Goal: Task Accomplishment & Management: Manage account settings

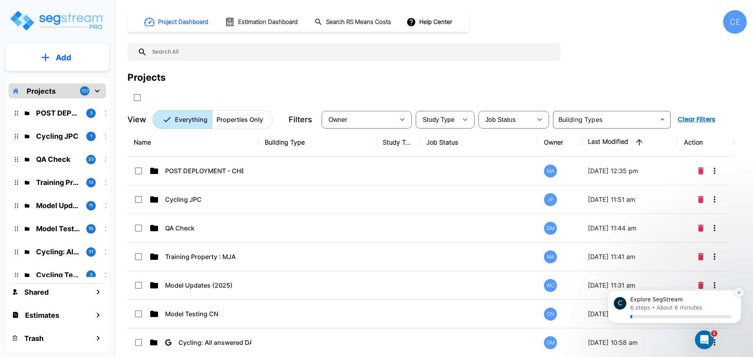
click at [737, 294] on icon "Dismiss notification" at bounding box center [739, 293] width 4 height 4
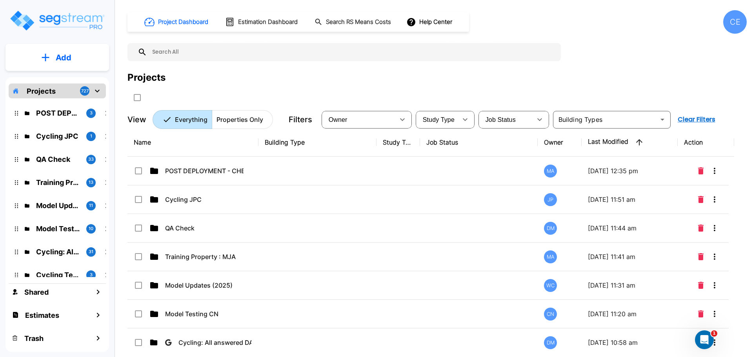
click at [499, 87] on div "Projects" at bounding box center [436, 87] width 619 height 33
click at [91, 71] on div "Add Projects 727 POST DEPLOYMENT - CHECKLISTS 3 Cycling JPC 1 QA Check 33 Train…" at bounding box center [57, 179] width 114 height 358
click at [84, 61] on button "Add" at bounding box center [57, 57] width 104 height 23
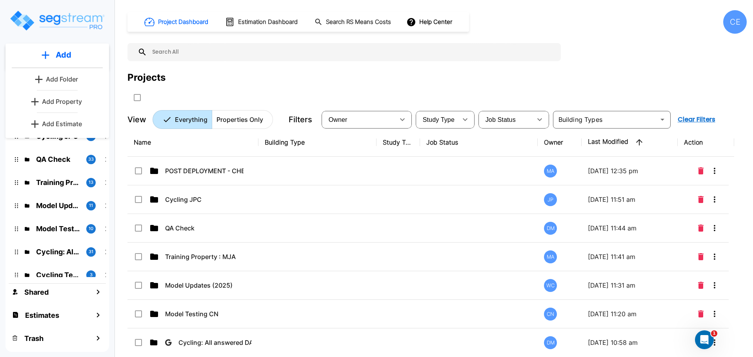
click at [72, 119] on p "Add Estimate" at bounding box center [62, 123] width 40 height 9
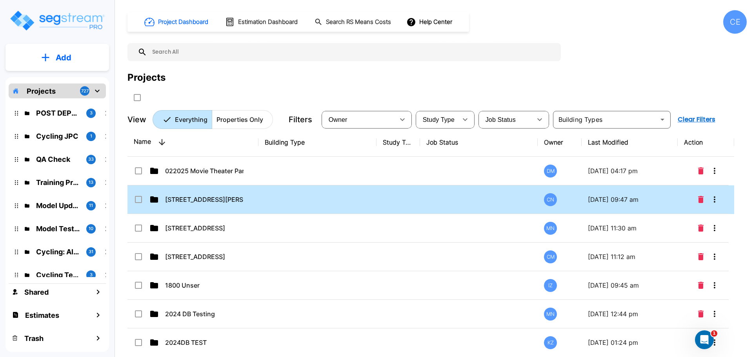
click at [140, 199] on input "select row 12 Sunset Way, Henderson, NV 89014" at bounding box center [138, 198] width 8 height 7
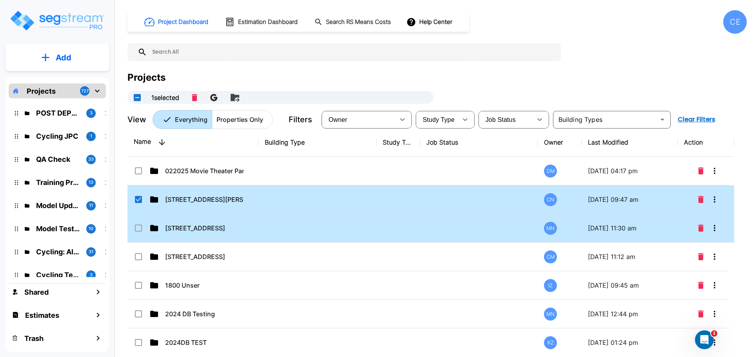
checkbox input "true"
click at [135, 225] on input "select row 1287 S Main St., Athol, MA" at bounding box center [138, 227] width 8 height 7
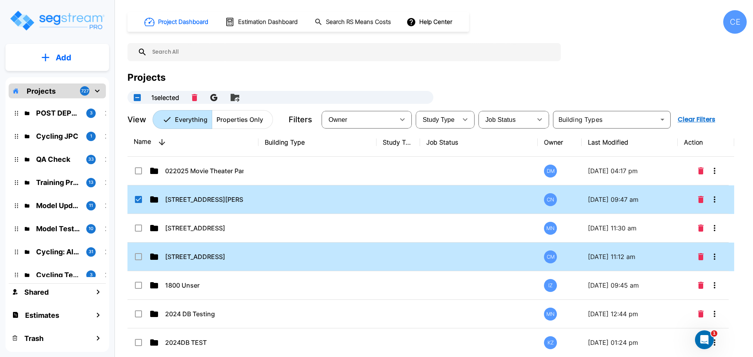
checkbox input "true"
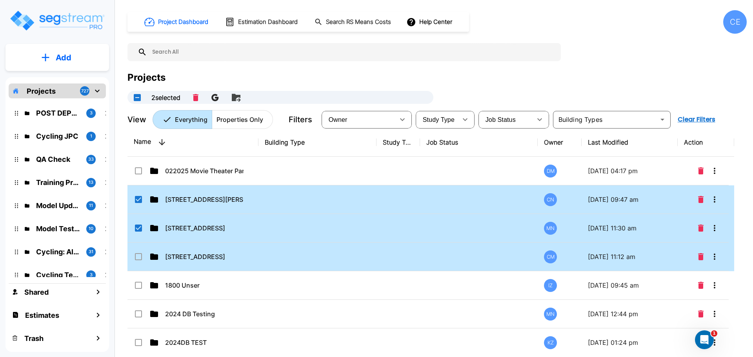
click at [139, 260] on icon at bounding box center [138, 256] width 7 height 7
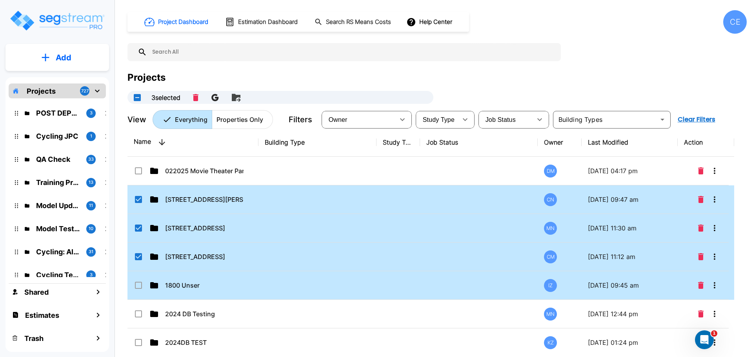
checkbox input "true"
click at [142, 285] on icon at bounding box center [138, 285] width 7 height 7
checkbox input "true"
click at [239, 98] on icon "Move" at bounding box center [235, 97] width 9 height 9
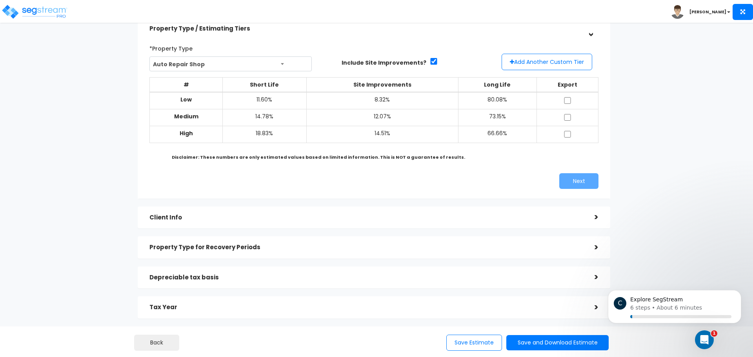
scroll to position [29, 0]
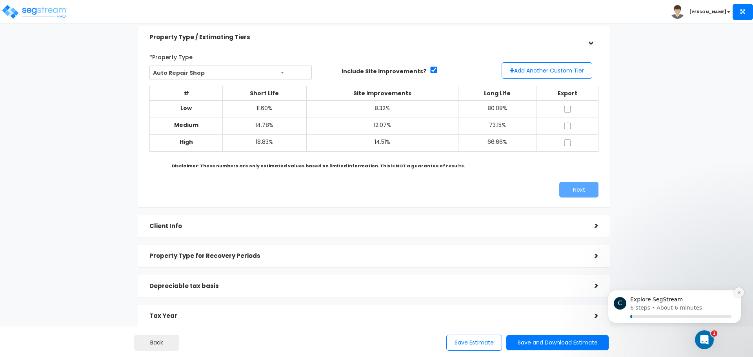
click at [737, 292] on icon "Dismiss notification" at bounding box center [739, 293] width 4 height 4
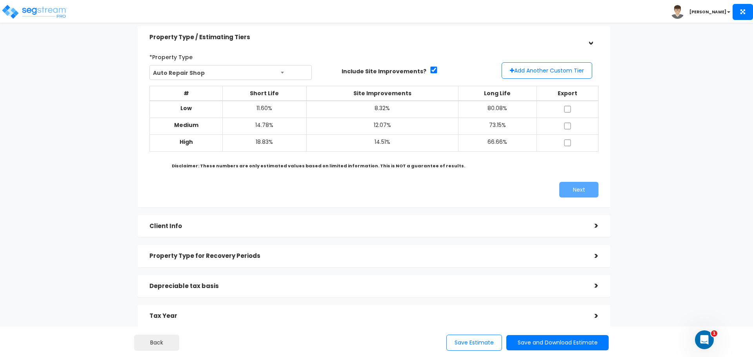
click at [665, 103] on div "Estimates > Estimating Module Property Type / Estimating Tiers > *Property Type…" at bounding box center [374, 184] width 618 height 504
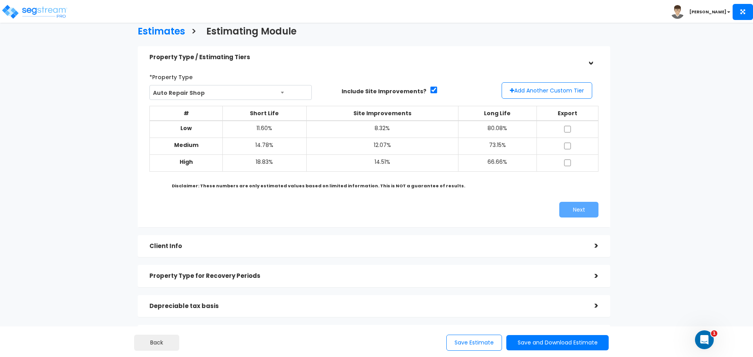
scroll to position [0, 0]
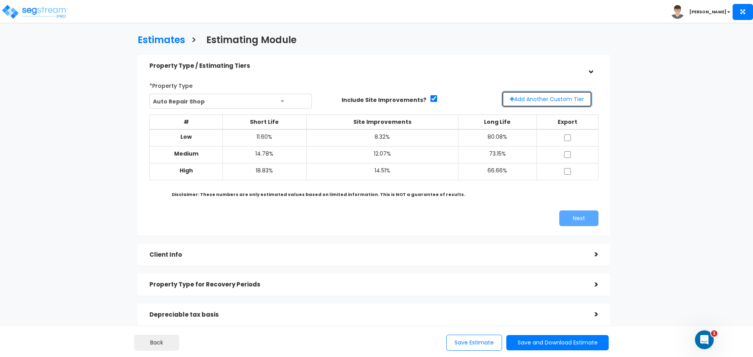
click at [567, 99] on button "Add Another Custom Tier" at bounding box center [547, 99] width 91 height 16
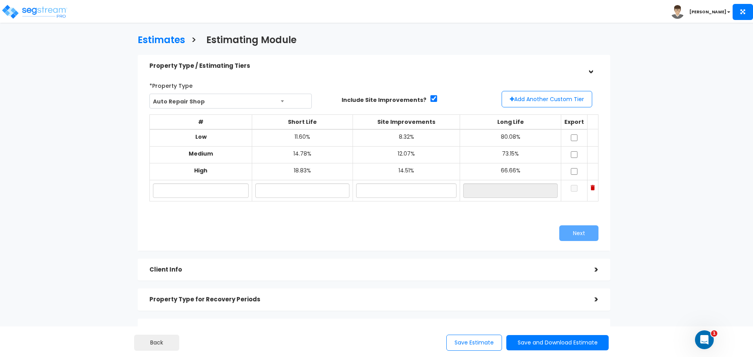
click at [592, 190] on img at bounding box center [593, 187] width 4 height 5
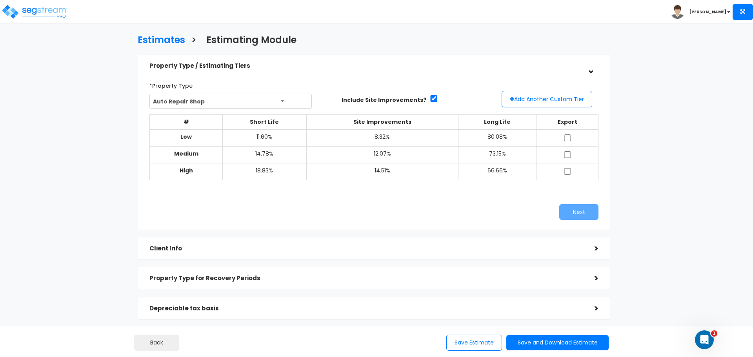
click at [483, 210] on div "Next" at bounding box center [489, 212] width 230 height 16
click at [305, 99] on span "Auto Repair Shop" at bounding box center [231, 101] width 162 height 15
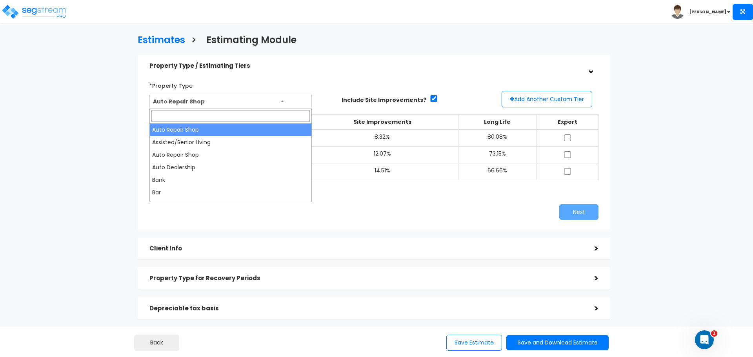
click at [322, 84] on div "*Property Type Auto Repair Shop Assisted/Senior Living Auto Repair Shop Auto De…" at bounding box center [239, 93] width 180 height 29
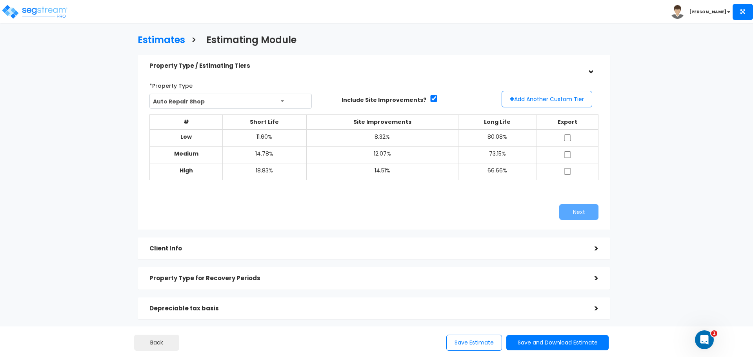
click at [298, 94] on div "*Property Type Auto Repair Shop Assisted/Senior Living Auto Repair Shop Auto De…" at bounding box center [239, 93] width 180 height 29
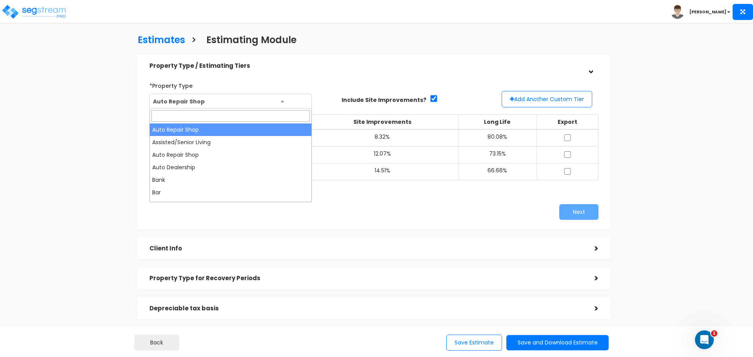
click at [298, 99] on span "Auto Repair Shop" at bounding box center [231, 101] width 162 height 15
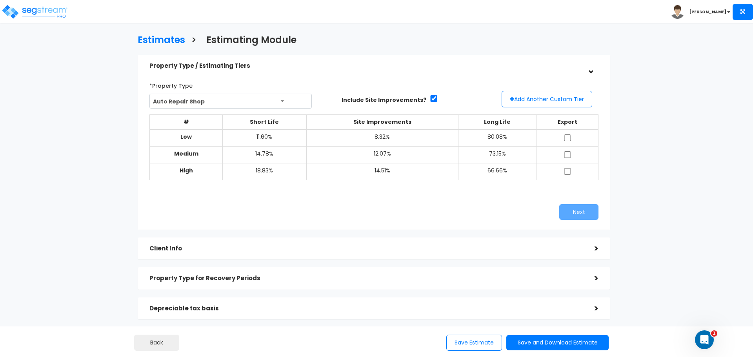
click at [695, 89] on div "Estimates > Estimating Module Property Type / Estimating Tiers > *Property Type…" at bounding box center [376, 247] width 753 height 424
click at [283, 101] on b at bounding box center [282, 101] width 3 height 2
click at [529, 35] on div "Estimates > Estimating Module" at bounding box center [374, 39] width 484 height 24
click at [688, 111] on div "Estimates > Estimating Module Property Type / Estimating Tiers > *Property Type…" at bounding box center [376, 247] width 753 height 424
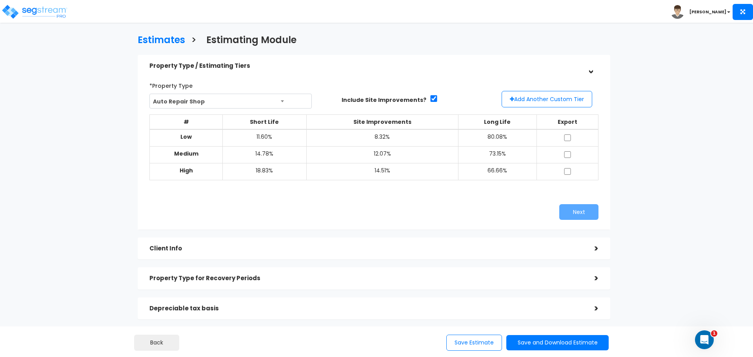
click at [646, 139] on div "Estimates > Estimating Module Property Type / Estimating Tiers > *Property Type…" at bounding box center [374, 209] width 618 height 498
click at [557, 26] on div "Estimates > Estimating Module Property Type / Estimating Tiers > *Property Type…" at bounding box center [374, 209] width 618 height 498
click at [551, 35] on div "Estimates > Estimating Module" at bounding box center [374, 39] width 484 height 24
click at [551, 36] on div "Estimates > Estimating Module" at bounding box center [374, 39] width 484 height 24
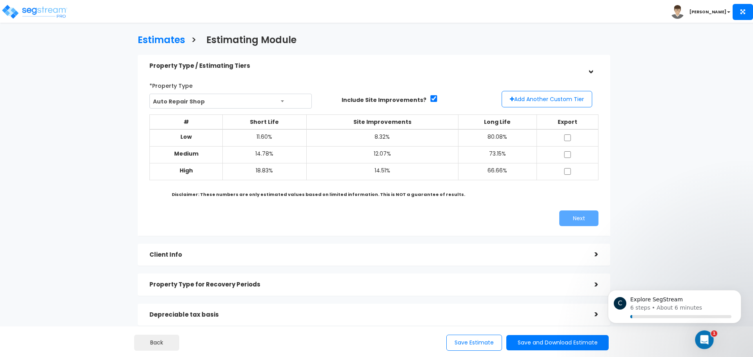
click at [678, 129] on div "Estimates > Estimating Module Property Type / Estimating Tiers > *Property Type…" at bounding box center [374, 212] width 618 height 504
click at [524, 100] on button "Add Another Custom Tier" at bounding box center [547, 99] width 91 height 16
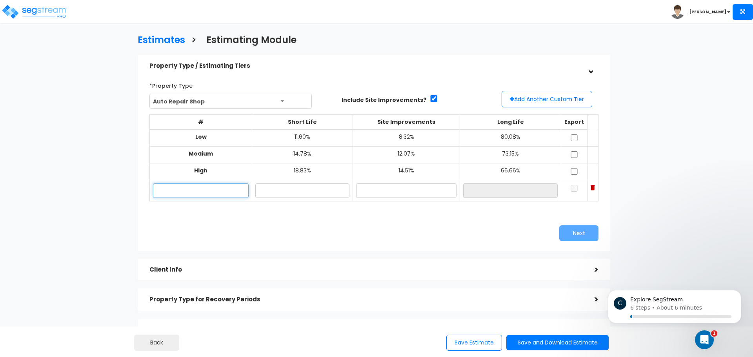
click at [231, 193] on input "text" at bounding box center [201, 191] width 96 height 15
click at [367, 211] on div "# Short Life Site Improvements Long Life Export Low 11.60% 8.32% 80.08% Medium …" at bounding box center [373, 162] width 455 height 102
drag, startPoint x: 498, startPoint y: 191, endPoint x: 498, endPoint y: 196, distance: 4.7
click at [491, 195] on input "text" at bounding box center [510, 191] width 94 height 15
click at [219, 186] on input "text" at bounding box center [201, 191] width 96 height 15
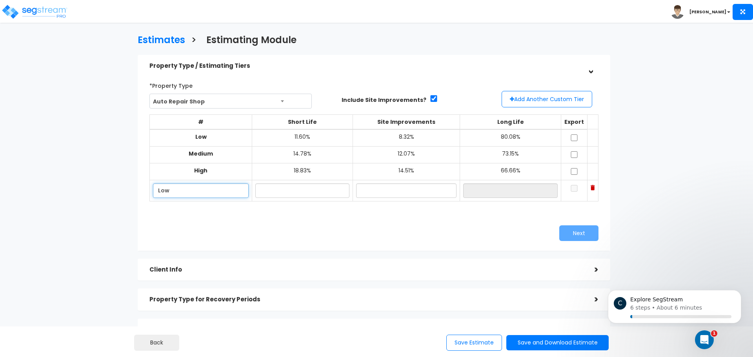
type input "Low"
click at [227, 221] on div "*Property Type Auto Repair Shop Assisted/Senior Living Auto Repair Shop Auto De…" at bounding box center [374, 160] width 461 height 170
click at [193, 191] on input "Low" at bounding box center [201, 191] width 96 height 15
click at [207, 215] on div "# Short Life Site Improvements Long Life Export Low 11.60% Low" at bounding box center [373, 162] width 449 height 107
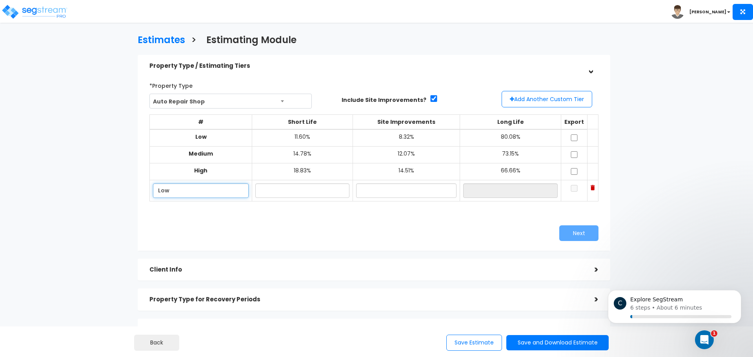
click at [206, 185] on input "Low" at bounding box center [201, 191] width 96 height 15
click at [222, 199] on td "Low" at bounding box center [201, 190] width 102 height 21
click at [288, 207] on div "# Short Life Site Improvements Long Life Export Low 11.60% 8.32% 80.08% Medium …" at bounding box center [373, 162] width 455 height 102
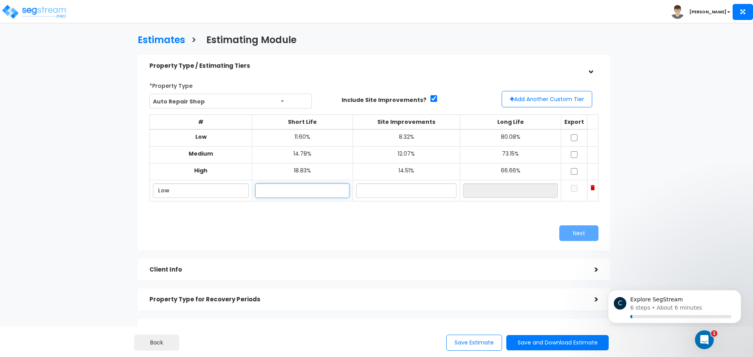
click at [297, 196] on input "text" at bounding box center [302, 191] width 94 height 15
type input "2.00%"
click at [398, 197] on input "text" at bounding box center [406, 191] width 100 height 15
type input "2.00%"
type input "96.00%"
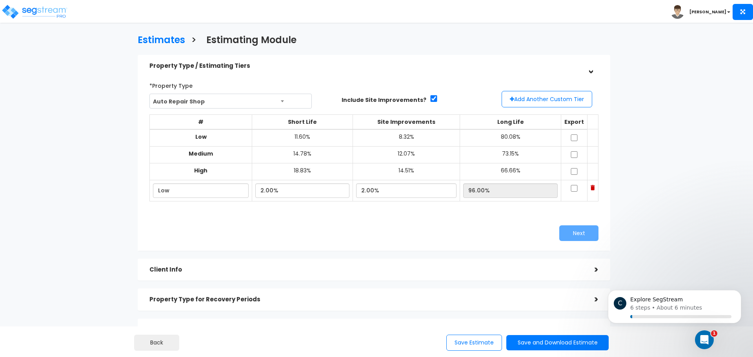
click at [437, 220] on div "*Property Type Auto Repair Shop Assisted/Senior Living Auto Repair Shop Auto De…" at bounding box center [374, 160] width 461 height 170
drag, startPoint x: 515, startPoint y: 228, endPoint x: 521, endPoint y: 221, distance: 9.5
click at [515, 228] on div "Next" at bounding box center [489, 233] width 230 height 16
click at [572, 191] on input "checkbox" at bounding box center [574, 188] width 8 height 7
checkbox input "true"
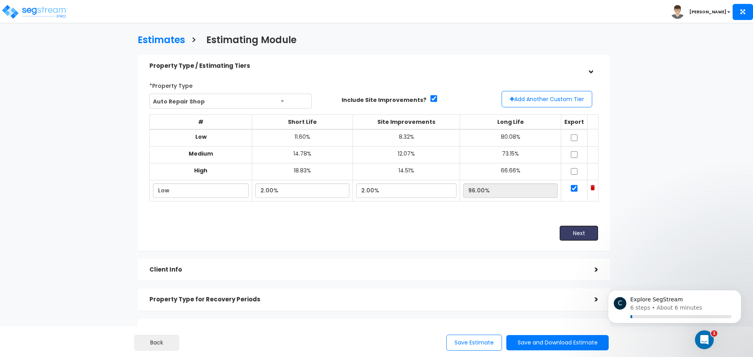
click at [582, 232] on button "Next" at bounding box center [578, 233] width 39 height 16
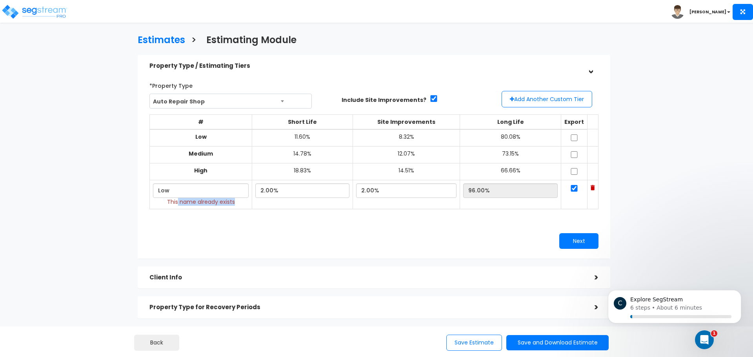
drag, startPoint x: 239, startPoint y: 203, endPoint x: 178, endPoint y: 205, distance: 60.4
click at [178, 205] on td "Low This name already exists" at bounding box center [201, 194] width 102 height 29
click at [345, 237] on div "Next" at bounding box center [374, 241] width 461 height 16
click at [341, 227] on div "*Property Type Auto Repair Shop Assisted/Senior Living Auto Repair Shop Auto De…" at bounding box center [374, 164] width 461 height 178
drag, startPoint x: 196, startPoint y: 186, endPoint x: 140, endPoint y: 187, distance: 55.7
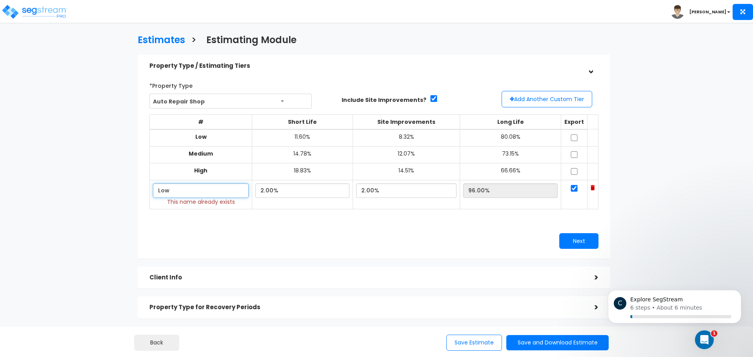
click at [143, 185] on div "*Property Type Auto Repair Shop Assisted/Senior Living Auto Repair Shop Auto De…" at bounding box center [374, 163] width 472 height 189
type input "Low1"
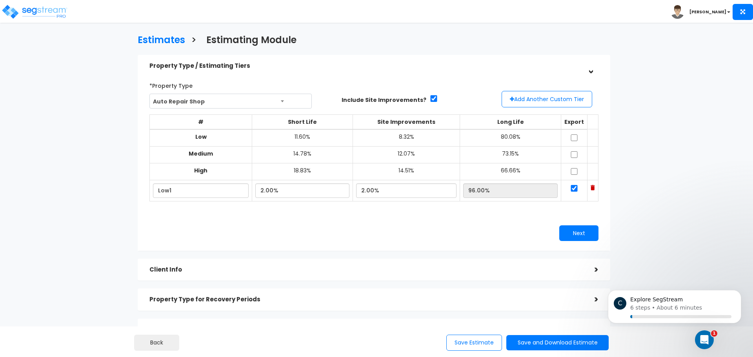
click at [205, 230] on div "*Property Type Auto Repair Shop Assisted/Senior Living Auto Repair Shop Auto De…" at bounding box center [374, 160] width 461 height 170
click at [569, 234] on button "Next" at bounding box center [578, 233] width 39 height 16
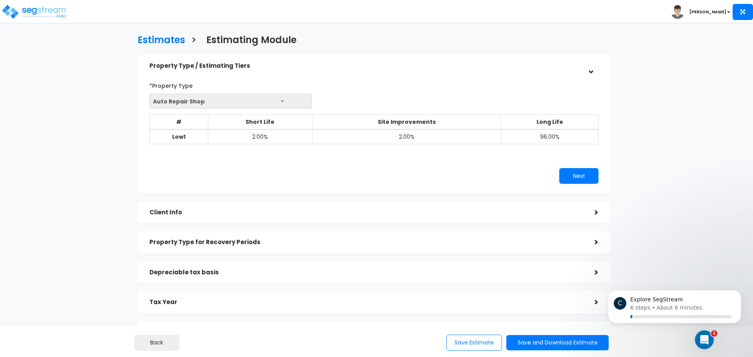
click at [644, 102] on div "Estimates > Estimating Module Property Type / Estimating Tiers > *Property Type…" at bounding box center [374, 191] width 618 height 462
click at [688, 146] on div "Estimates > Estimating Module Property Type / Estimating Tiers > *Property Type…" at bounding box center [376, 229] width 753 height 388
click at [650, 97] on div "Estimates > Estimating Module Property Type / Estimating Tiers > *Property Type…" at bounding box center [374, 191] width 618 height 462
click at [737, 293] on icon "Dismiss notification" at bounding box center [739, 293] width 4 height 4
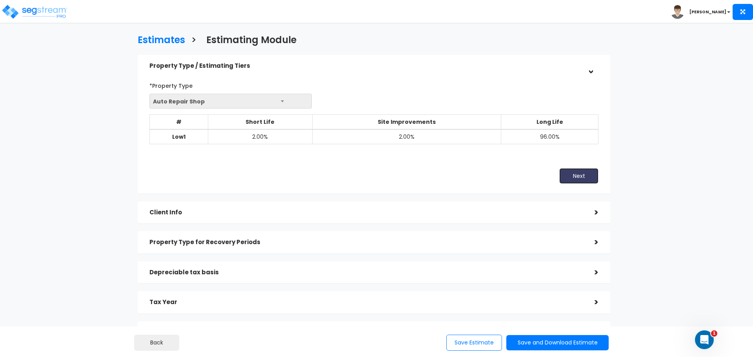
click at [566, 180] on button "Next" at bounding box center [578, 176] width 39 height 16
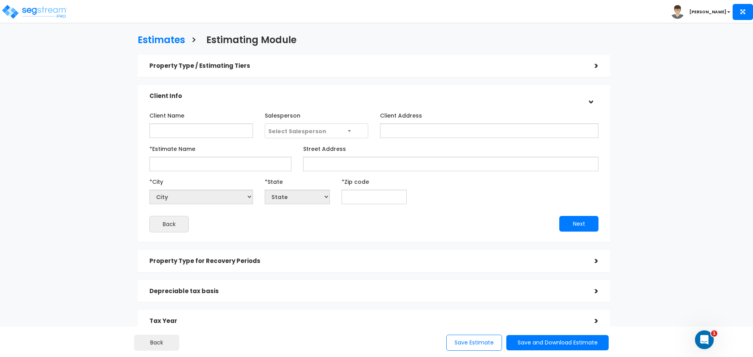
click at [696, 101] on div "Estimates > Estimating Module Property Type / Estimating Tiers > *Property Type…" at bounding box center [376, 238] width 753 height 407
click at [351, 229] on div "Back" at bounding box center [259, 224] width 230 height 16
click at [180, 225] on button "Back" at bounding box center [168, 224] width 39 height 16
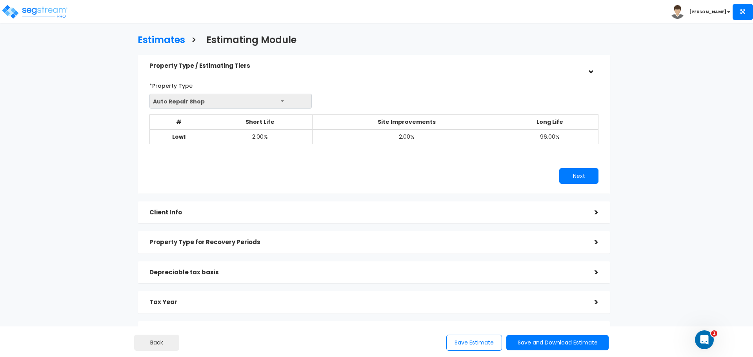
click at [546, 213] on h5 "Client Info" at bounding box center [365, 212] width 433 height 7
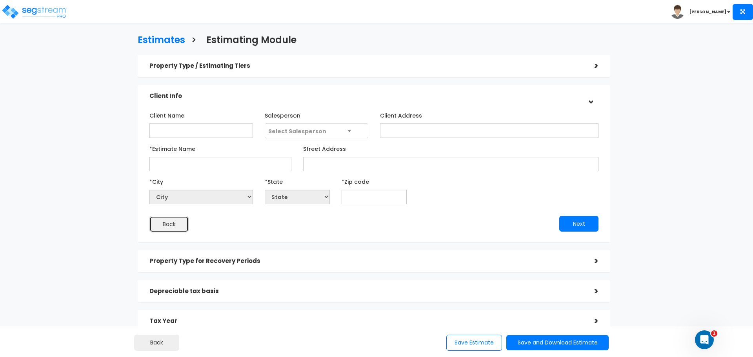
click at [164, 224] on button "Back" at bounding box center [168, 224] width 39 height 16
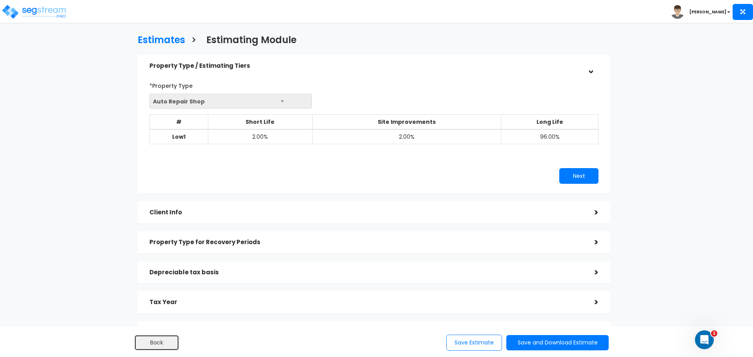
click at [169, 337] on button "Back" at bounding box center [156, 343] width 45 height 16
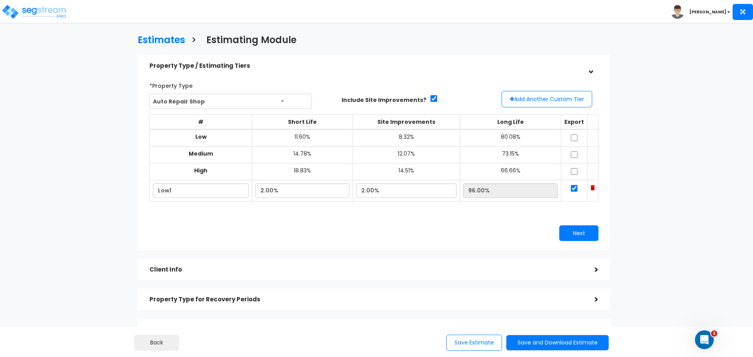
click at [403, 224] on div "*Property Type Auto Repair Shop Assisted/Senior Living Auto Repair Shop Auto De…" at bounding box center [374, 160] width 461 height 170
click at [723, 282] on div "Estimates > Estimating Module Property Type / Estimating Tiers > *Property Type…" at bounding box center [376, 257] width 753 height 445
click at [665, 274] on div "Estimates > Estimating Module Property Type / Estimating Tiers > *Property Type…" at bounding box center [374, 219] width 618 height 519
click at [669, 267] on div "Estimates > Estimating Module Property Type / Estimating Tiers > *Property Type…" at bounding box center [374, 219] width 618 height 519
click at [579, 235] on button "Next" at bounding box center [578, 233] width 39 height 16
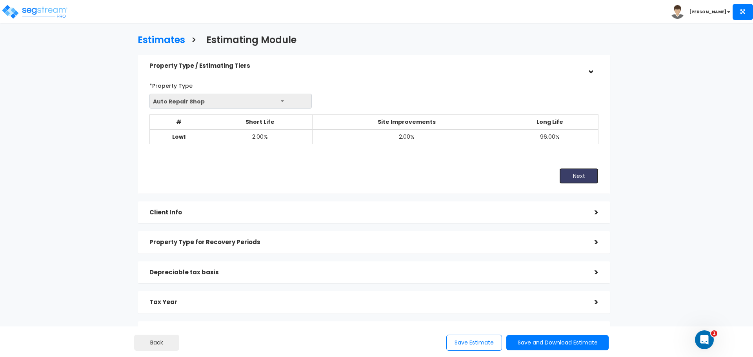
click at [569, 180] on button "Next" at bounding box center [578, 176] width 39 height 16
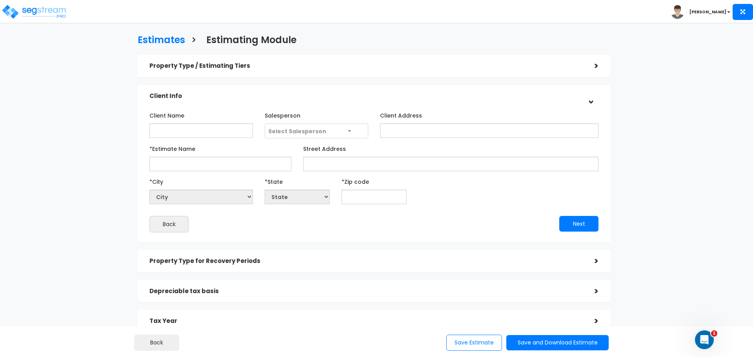
click at [572, 191] on div "*City City *State State National Average AB AK AL AR" at bounding box center [374, 189] width 461 height 29
click at [163, 223] on button "Back" at bounding box center [168, 224] width 39 height 16
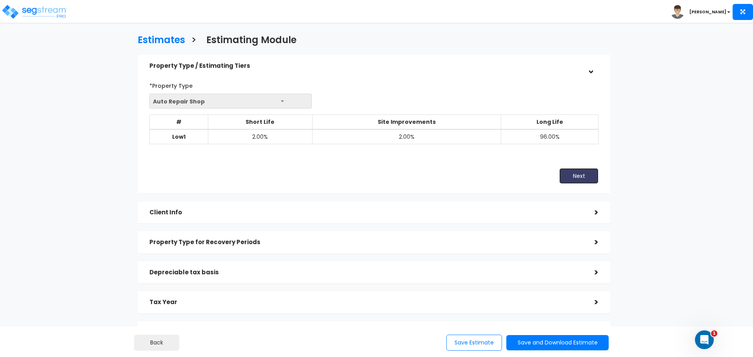
click at [576, 174] on button "Next" at bounding box center [578, 176] width 39 height 16
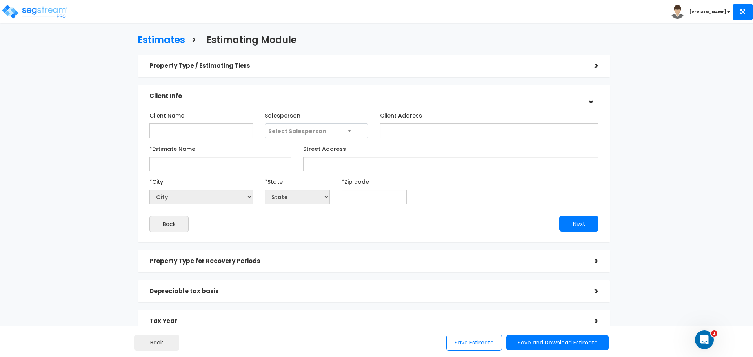
click at [499, 193] on div "*City City *State State National Average AB AK AL AR" at bounding box center [374, 189] width 461 height 29
click at [169, 348] on button "Back" at bounding box center [156, 343] width 45 height 16
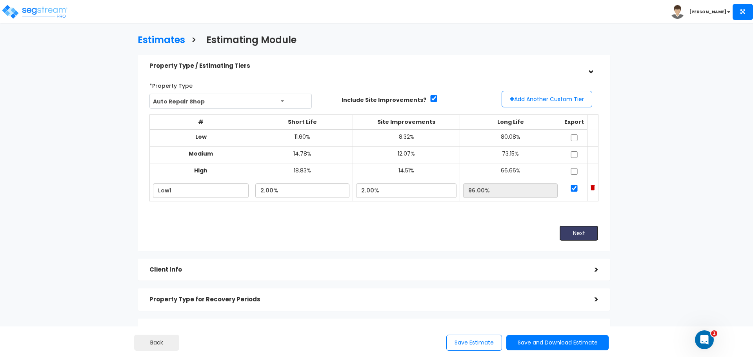
click at [573, 233] on button "Next" at bounding box center [578, 233] width 39 height 16
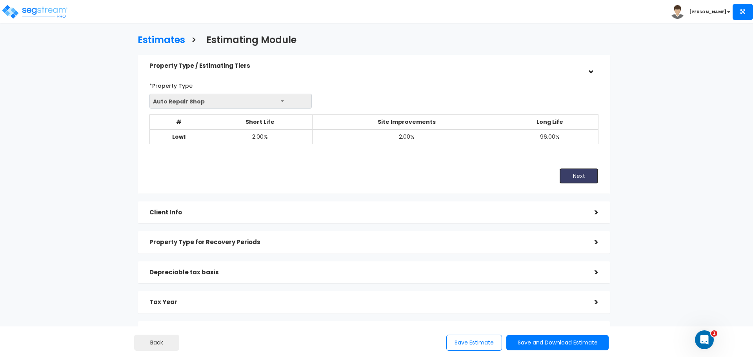
click at [566, 177] on button "Next" at bounding box center [578, 176] width 39 height 16
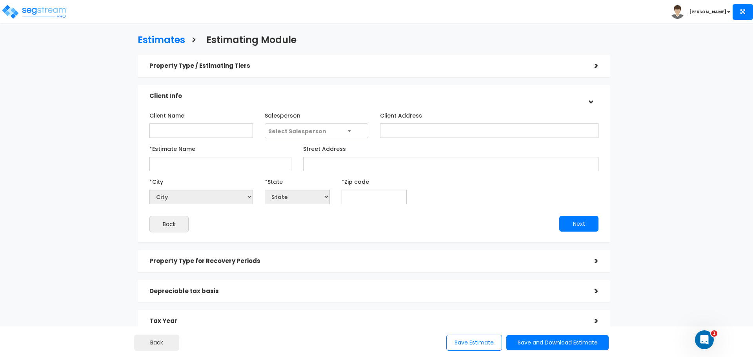
click at [683, 156] on div "Estimates > Estimating Module Property Type / Estimating Tiers > *Property Type…" at bounding box center [376, 238] width 753 height 407
click at [381, 200] on input "text" at bounding box center [374, 197] width 65 height 15
click at [369, 216] on div "Back" at bounding box center [259, 224] width 230 height 16
click at [340, 129] on span "Select Salesperson" at bounding box center [316, 131] width 103 height 15
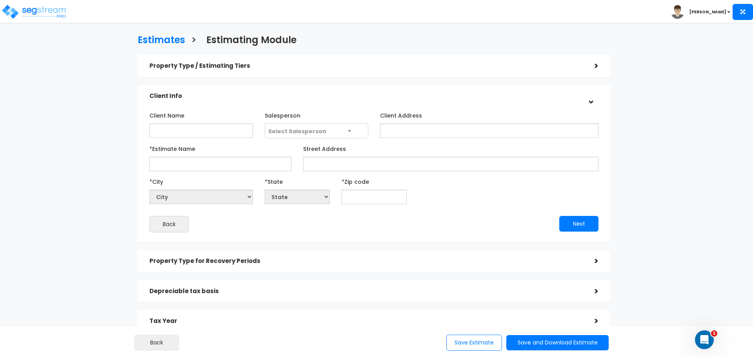
click at [445, 209] on div "Client Name Salesperson Select Salesperson Client Address" at bounding box center [373, 171] width 449 height 124
click at [670, 107] on div "Estimates > Estimating Module Property Type / Estimating Tiers > *Property Type…" at bounding box center [374, 200] width 618 height 481
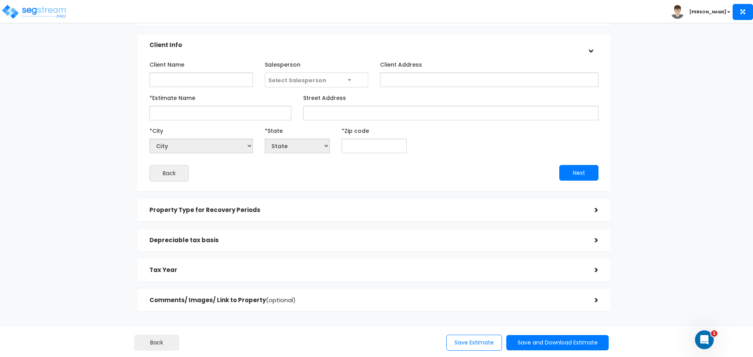
scroll to position [39, 0]
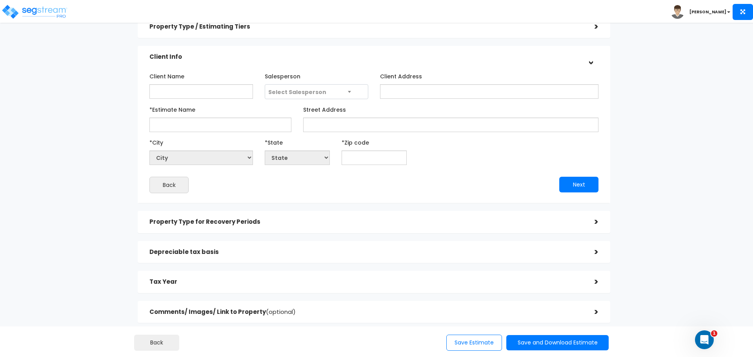
click at [361, 184] on div "Back" at bounding box center [259, 185] width 230 height 16
click at [442, 176] on div "Client Name Salesperson Select Salesperson Client Address" at bounding box center [373, 132] width 449 height 124
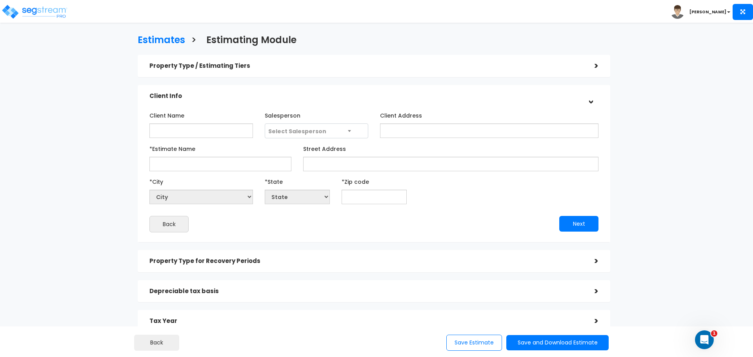
click at [623, 231] on div "Estimates > Estimating Module Property Type / Estimating Tiers > *Property Type…" at bounding box center [374, 200] width 618 height 481
click at [684, 263] on div "Estimates > Estimating Module Property Type / Estimating Tiers > *Property Type…" at bounding box center [376, 238] width 753 height 407
click at [653, 256] on div "Estimates > Estimating Module Property Type / Estimating Tiers > *Property Type…" at bounding box center [374, 200] width 618 height 481
click at [184, 126] on input "Client Name" at bounding box center [201, 131] width 104 height 15
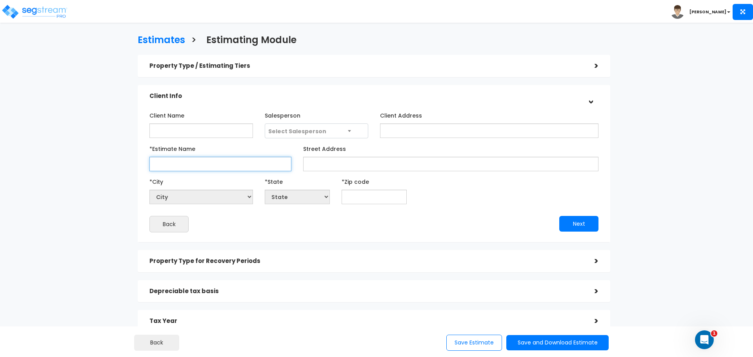
click at [216, 166] on input "*Estimate Name" at bounding box center [220, 164] width 142 height 15
click at [224, 167] on input "*Estimate Name" at bounding box center [220, 164] width 142 height 15
click at [225, 165] on input "*Estimate Name" at bounding box center [220, 164] width 142 height 15
click at [256, 162] on input "*Estimate Name" at bounding box center [220, 164] width 142 height 15
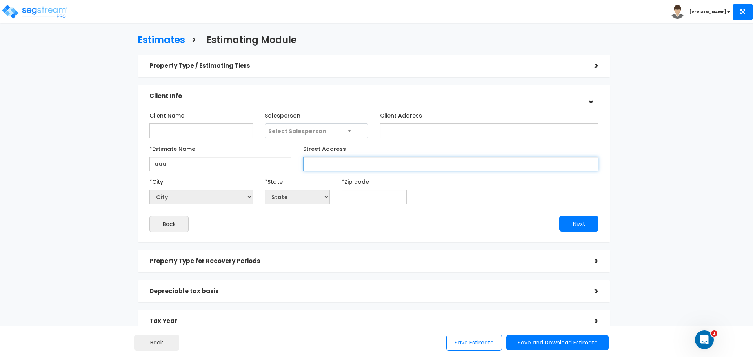
click at [418, 166] on input "Street Address" at bounding box center [450, 164] width 295 height 15
click at [209, 156] on div "*Estimate Name aaa" at bounding box center [220, 156] width 142 height 29
click at [205, 164] on input "aaa" at bounding box center [220, 164] width 142 height 15
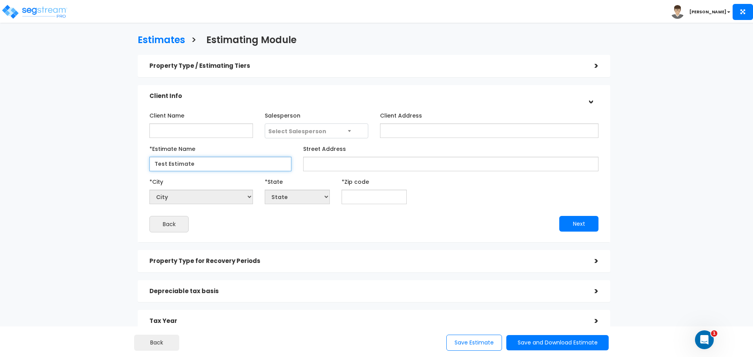
type input "Test Estimate"
type input "Nowheresville"
click at [355, 197] on input "text" at bounding box center [374, 197] width 65 height 15
type input "92"
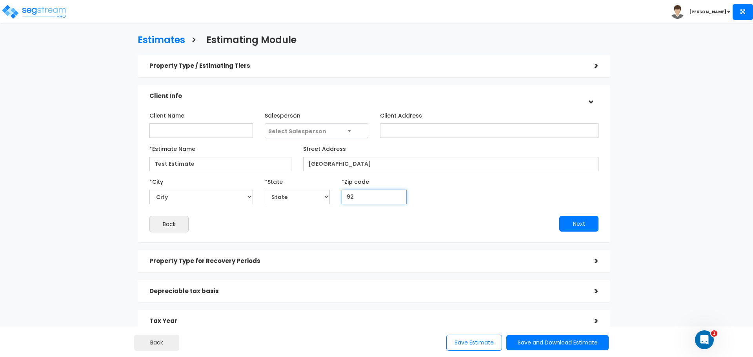
select select "CA"
type input "90210"
click at [443, 200] on div "*City City Acampo Acton Adelanto Adin Agoura Hills Aguanga Ahwahnee Alameda Ala…" at bounding box center [374, 189] width 461 height 29
click at [583, 225] on button "Next" at bounding box center [578, 224] width 39 height 16
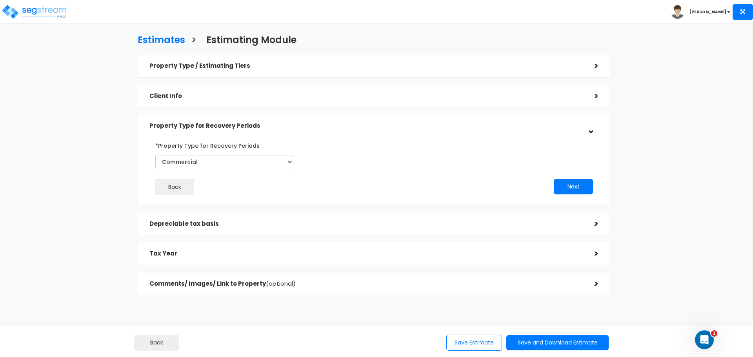
click at [685, 159] on div "Estimates > Estimating Module Property Type / Estimating Tiers > *Property Type…" at bounding box center [376, 204] width 753 height 339
click at [276, 167] on select "Select Commercial Residential" at bounding box center [224, 162] width 138 height 15
click at [356, 161] on div "Back Next" at bounding box center [374, 167] width 461 height 56
click at [672, 155] on div "Estimates > Estimating Module Property Type / Estimating Tiers > *Property Type…" at bounding box center [374, 166] width 618 height 413
click at [290, 165] on select "Select Commercial Residential" at bounding box center [224, 162] width 138 height 15
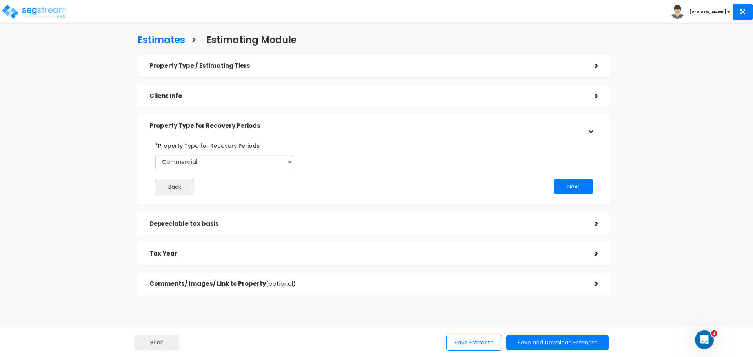
click at [701, 177] on div "Estimates > Estimating Module Property Type / Estimating Tiers > *Property Type…" at bounding box center [376, 204] width 753 height 339
click at [677, 163] on div "Estimates > Estimating Module Property Type / Estimating Tiers > *Property Type…" at bounding box center [374, 166] width 618 height 413
click at [320, 154] on div "Back Next" at bounding box center [374, 167] width 461 height 56
click at [274, 163] on select "Select Commercial Residential" at bounding box center [224, 162] width 138 height 15
click at [703, 143] on div "Estimates > Estimating Module Property Type / Estimating Tiers > *Property Type…" at bounding box center [376, 204] width 753 height 339
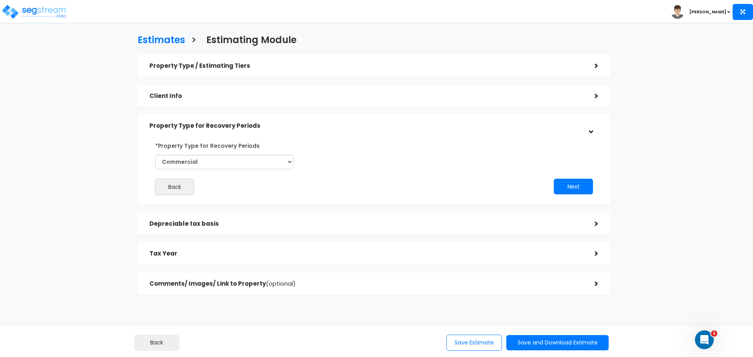
click at [570, 67] on h5 "Property Type / Estimating Tiers" at bounding box center [365, 66] width 433 height 7
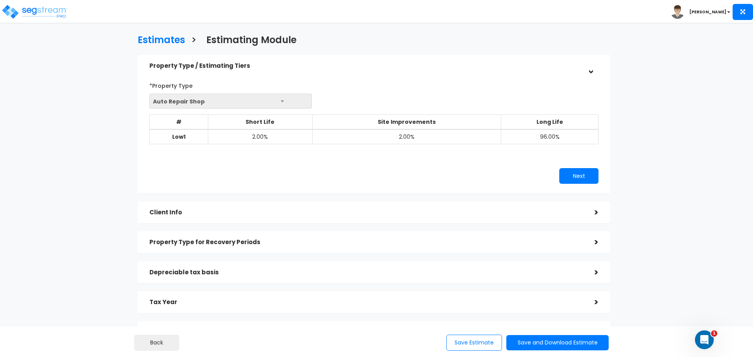
click at [266, 107] on span "Auto Repair Shop" at bounding box center [231, 101] width 162 height 15
click at [287, 101] on span "Auto Repair Shop" at bounding box center [231, 101] width 162 height 15
click at [320, 161] on div "*Property Type Auto Repair Shop Assisted/Senior Living Auto Repair Shop Auto De…" at bounding box center [374, 131] width 461 height 113
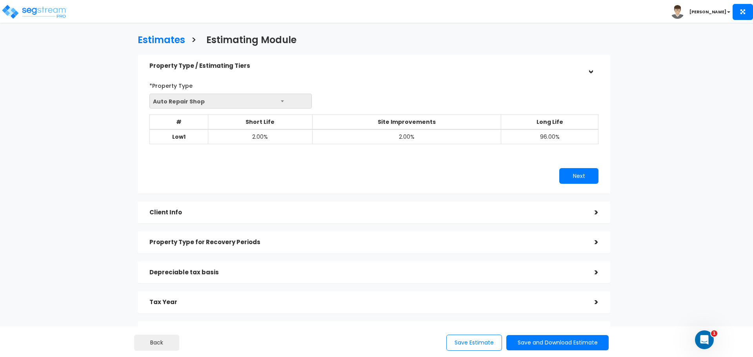
click at [272, 95] on span "Auto Repair Shop" at bounding box center [231, 101] width 162 height 15
click at [162, 336] on button "Back" at bounding box center [156, 343] width 45 height 16
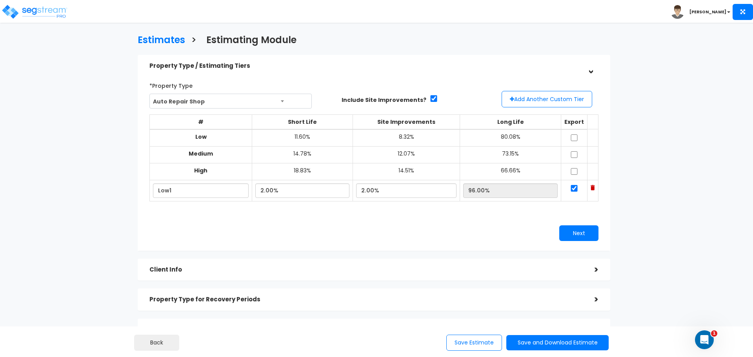
click at [274, 94] on span "Auto Repair Shop" at bounding box center [231, 101] width 162 height 15
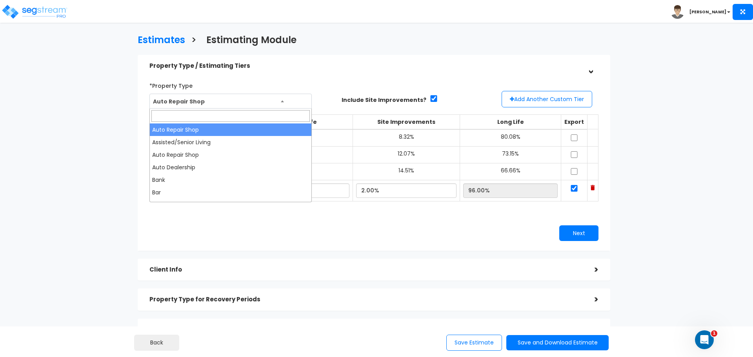
click at [271, 115] on input "search" at bounding box center [230, 116] width 158 height 12
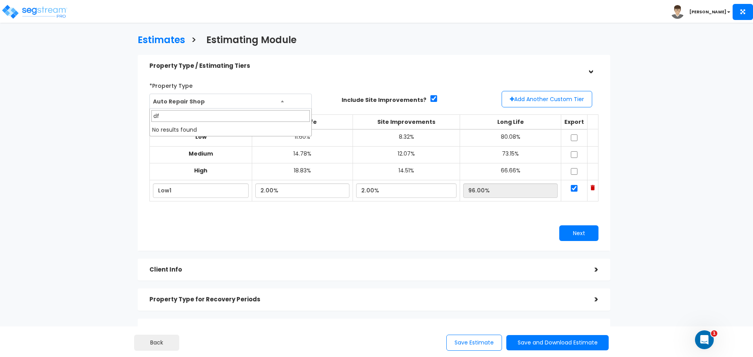
type input "d"
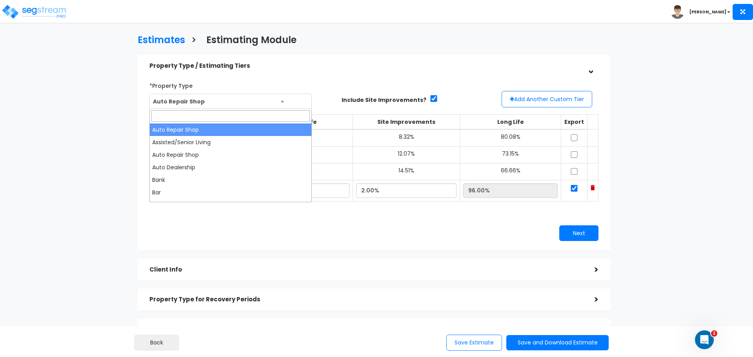
click at [345, 79] on div "*Property Type Auto Repair Shop Assisted/Senior Living Auto Repair Shop Auto De…" at bounding box center [374, 93] width 461 height 29
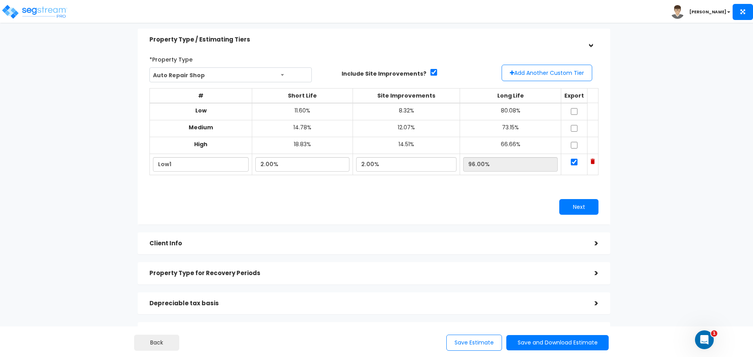
scroll to position [39, 0]
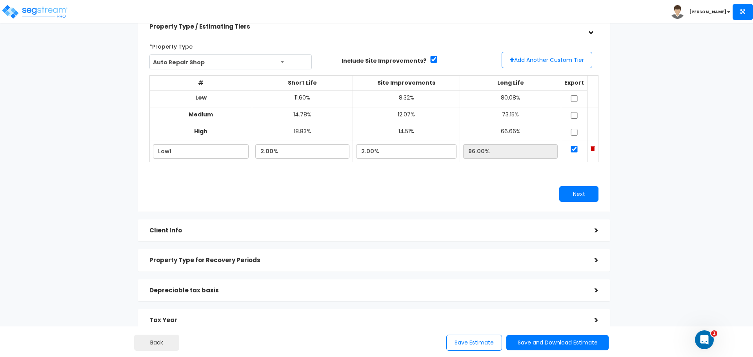
click at [594, 232] on div ">" at bounding box center [591, 231] width 16 height 12
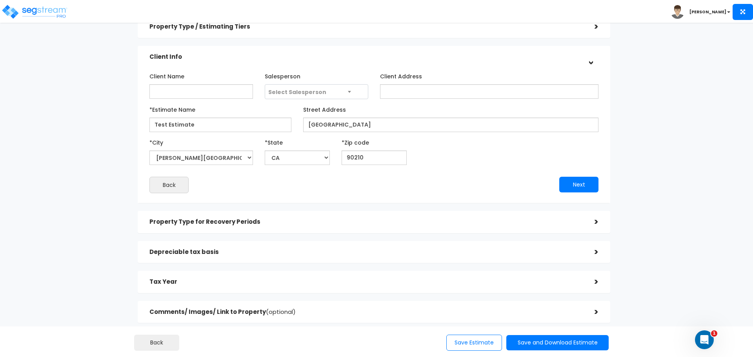
click at [658, 125] on div "Estimates > Estimating Module Property Type / Estimating Tiers > *Property Type…" at bounding box center [374, 161] width 618 height 481
click at [593, 64] on div ">" at bounding box center [590, 57] width 12 height 16
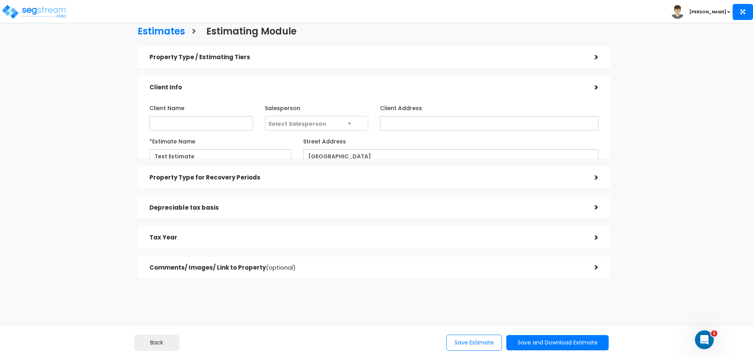
scroll to position [0, 0]
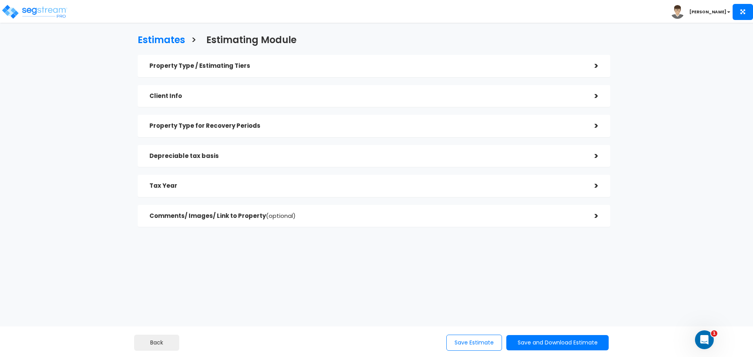
click at [597, 99] on div ">" at bounding box center [591, 96] width 16 height 12
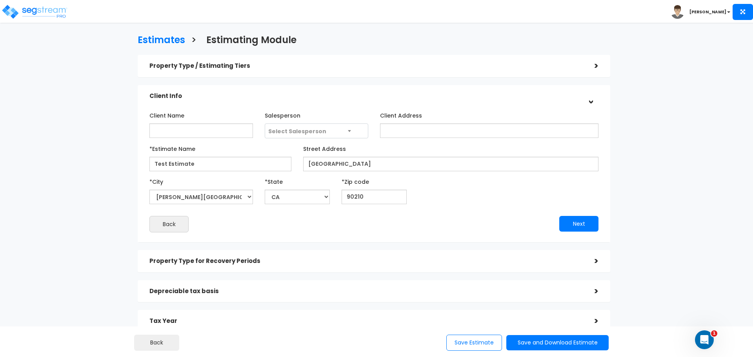
click at [305, 215] on div "Client Name Salesperson Select Salesperson Client Address" at bounding box center [373, 171] width 449 height 124
click at [584, 227] on button "Next" at bounding box center [578, 224] width 39 height 16
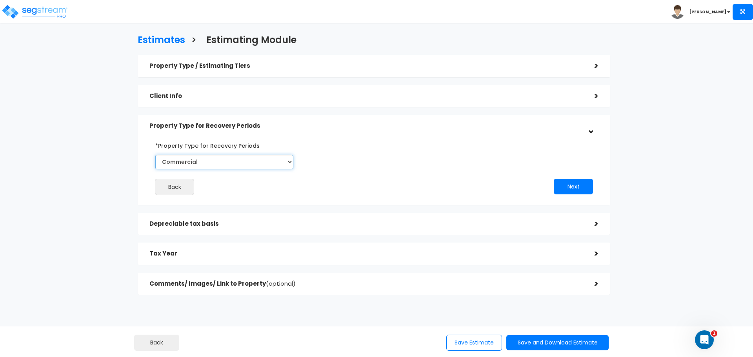
click at [285, 161] on select "Select Commercial Residential" at bounding box center [224, 162] width 138 height 15
click at [390, 167] on div "Back Next" at bounding box center [374, 167] width 461 height 56
click at [558, 182] on button "Next" at bounding box center [573, 187] width 39 height 16
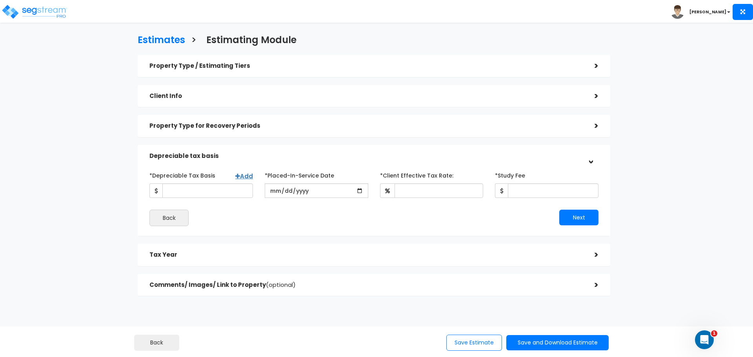
click at [461, 218] on div "Next" at bounding box center [489, 218] width 230 height 16
click at [343, 213] on div "Back" at bounding box center [259, 218] width 230 height 16
click at [241, 196] on input "*Depreciable Tax Basis" at bounding box center [207, 191] width 91 height 15
type input "256,666"
click at [328, 200] on div "*Depreciable Tax Basis Add 256,666 *Placed-In-Service Date *Study Fee" at bounding box center [373, 197] width 449 height 57
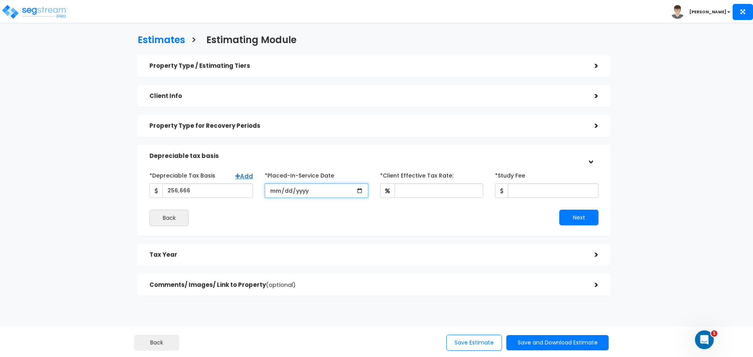
click at [332, 195] on input "date" at bounding box center [317, 191] width 104 height 15
click at [361, 191] on input "date" at bounding box center [317, 191] width 104 height 15
type input "2025-08-12"
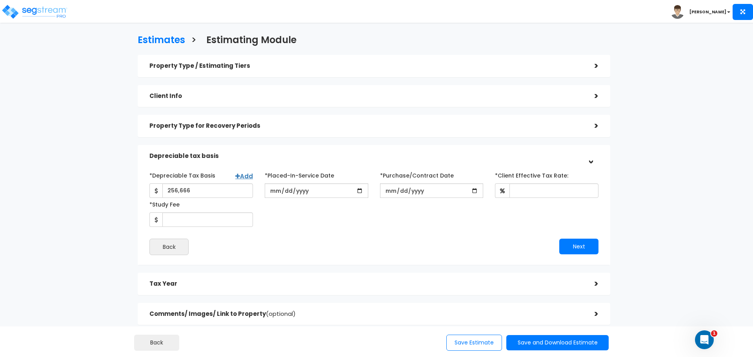
click at [232, 231] on div "*Depreciable Tax Basis Add 256,666 *Placed-In-Service Date 2025-08-12" at bounding box center [373, 212] width 449 height 86
click at [301, 132] on div "Property Type for Recovery Periods" at bounding box center [365, 126] width 433 height 15
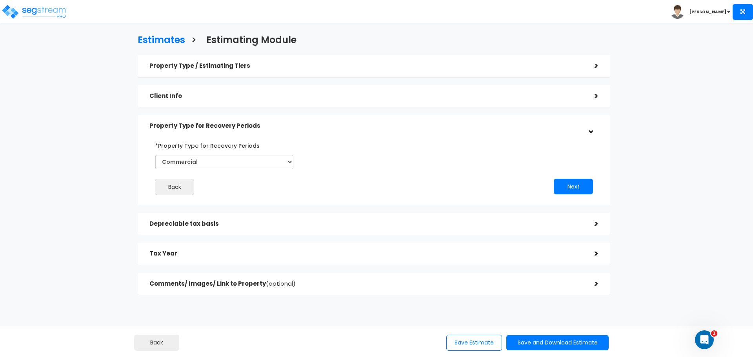
click at [302, 132] on div "Property Type for Recovery Periods" at bounding box center [365, 126] width 433 height 15
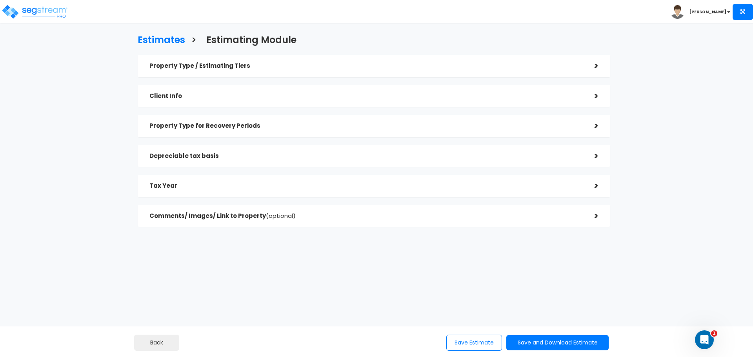
click at [425, 167] on div "Property Type / Estimating Tiers > *Property Type Auto Repair Shop Assisted/Sen…" at bounding box center [374, 141] width 472 height 172
click at [427, 159] on h5 "Depreciable tax basis" at bounding box center [365, 156] width 433 height 7
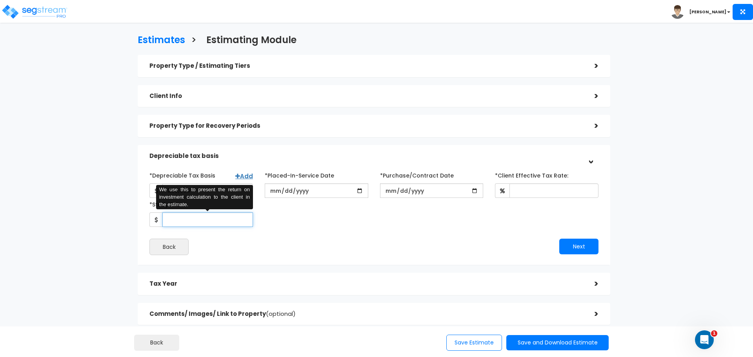
click at [236, 218] on input "*Study Fee" at bounding box center [207, 220] width 91 height 15
click at [368, 222] on div "*Depreciable Tax Basis Add 256,666 *Placed-In-Service Date" at bounding box center [374, 198] width 461 height 58
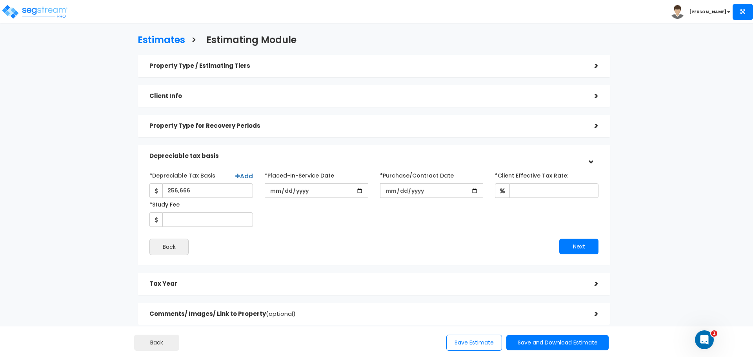
click at [438, 212] on div "*Depreciable Tax Basis Add 256,666 *Placed-In-Service Date" at bounding box center [374, 198] width 461 height 58
click at [476, 193] on input "*Purchase/Contract Date" at bounding box center [432, 191] width 104 height 15
type input "2025-08-14"
click at [478, 222] on div "*Depreciable Tax Basis Add 256,666 *Placed-In-Service Date" at bounding box center [374, 198] width 461 height 58
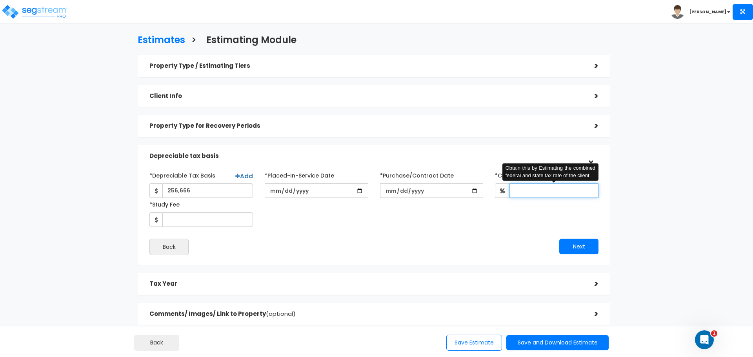
click at [520, 194] on input "*Client Effective Tax Rate:" at bounding box center [553, 191] width 89 height 15
click at [525, 226] on div "*Depreciable Tax Basis Add 256,666 *Placed-In-Service Date" at bounding box center [374, 198] width 461 height 58
click at [538, 191] on input "*Client Effective Tax Rate:" at bounding box center [553, 191] width 89 height 15
click at [508, 214] on div "*Depreciable Tax Basis Add 256,666 *Placed-In-Service Date" at bounding box center [374, 198] width 461 height 58
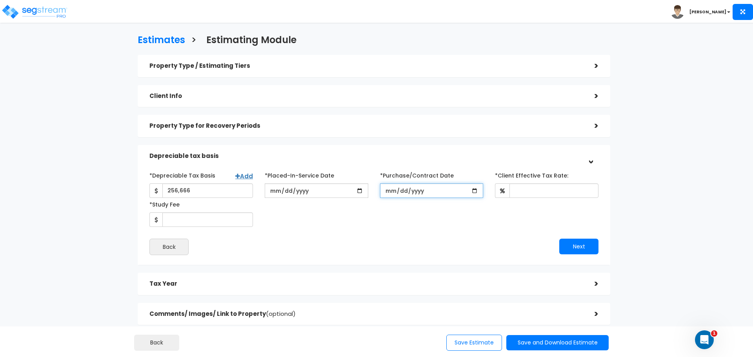
click at [472, 192] on input "2025-08-14" at bounding box center [432, 191] width 104 height 15
click at [489, 221] on div "*Depreciable Tax Basis Add 256,666 *Placed-In-Service Date" at bounding box center [374, 198] width 461 height 58
click at [469, 190] on input "2025-08-14" at bounding box center [432, 191] width 104 height 15
click at [466, 224] on div "*Depreciable Tax Basis Add 256,666 *Placed-In-Service Date" at bounding box center [374, 198] width 461 height 58
click at [409, 218] on div "*Depreciable Tax Basis Add 256,666 *Placed-In-Service Date" at bounding box center [374, 198] width 461 height 58
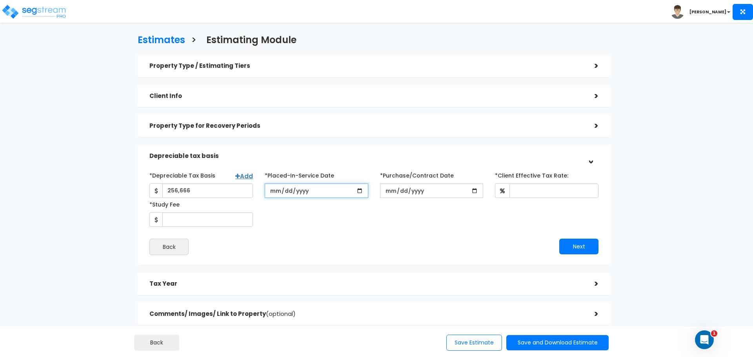
click at [362, 191] on input "2025-08-12" at bounding box center [317, 191] width 104 height 15
click at [453, 234] on div "*Depreciable Tax Basis Add 256,666 *Placed-In-Service Date 2025-08-12" at bounding box center [373, 212] width 449 height 86
click at [340, 192] on input "2025-08-12" at bounding box center [317, 191] width 104 height 15
click at [349, 189] on input "2025-08-12" at bounding box center [317, 191] width 104 height 15
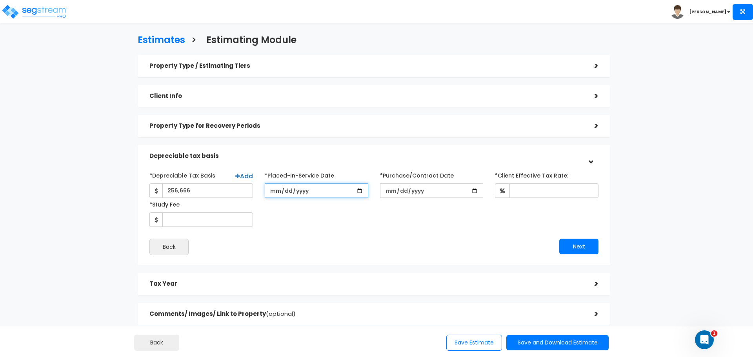
click at [359, 190] on input "2025-08-12" at bounding box center [317, 191] width 104 height 15
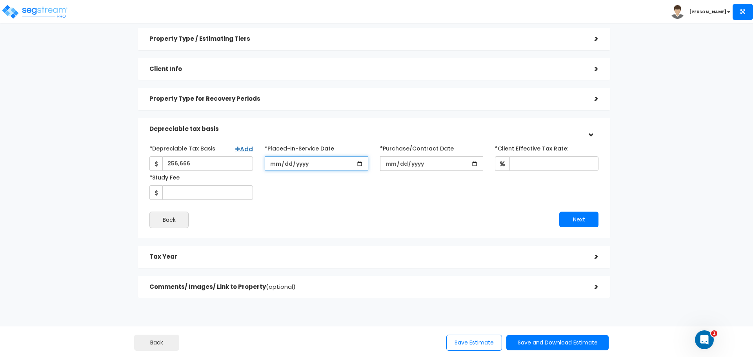
scroll to position [39, 0]
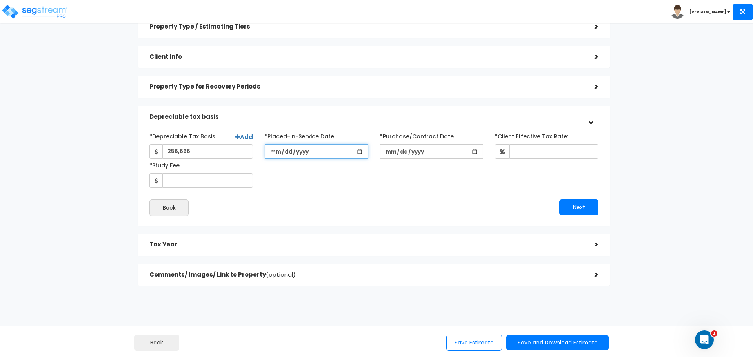
click at [354, 154] on input "2025-08-12" at bounding box center [317, 151] width 104 height 15
click at [361, 150] on input "2025-08-12" at bounding box center [317, 151] width 104 height 15
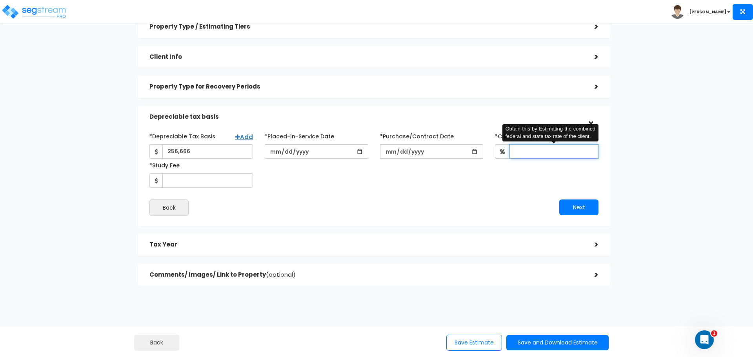
click at [538, 154] on input "*Client Effective Tax Rate:" at bounding box center [553, 151] width 89 height 15
type input "20"
drag, startPoint x: 507, startPoint y: 175, endPoint x: 483, endPoint y: 181, distance: 24.6
click at [506, 176] on div "*Depreciable Tax Basis Add 256,666 *Placed-In-Service Date" at bounding box center [374, 159] width 461 height 58
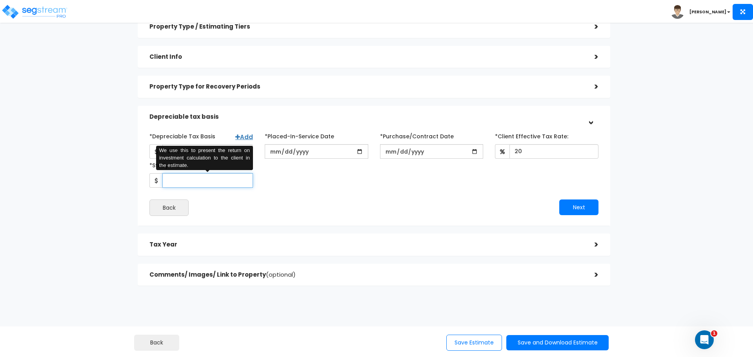
click at [198, 185] on input "*Study Fee" at bounding box center [207, 180] width 91 height 15
click at [262, 209] on div "Back" at bounding box center [259, 208] width 230 height 16
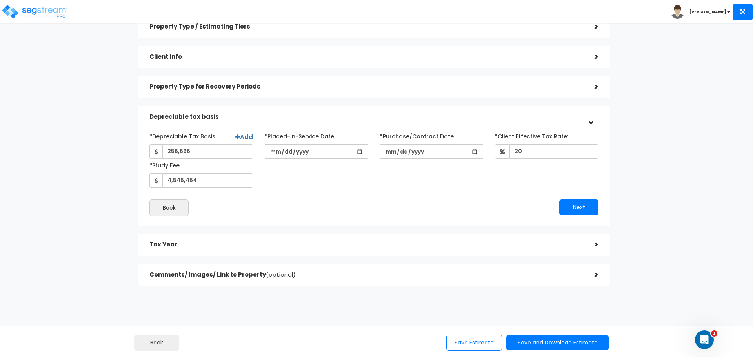
click at [467, 196] on div "*Depreciable Tax Basis Add 256,666 *Placed-In-Service Date 2025-08-12" at bounding box center [373, 173] width 449 height 86
click at [429, 152] on input "2025-08-14" at bounding box center [432, 151] width 104 height 15
click at [359, 176] on div "*Depreciable Tax Basis Add 256,666 *Placed-In-Service Date" at bounding box center [374, 159] width 461 height 58
click at [426, 154] on input "2025-08-14" at bounding box center [432, 151] width 104 height 15
click at [289, 151] on input "2025-08-12" at bounding box center [317, 151] width 104 height 15
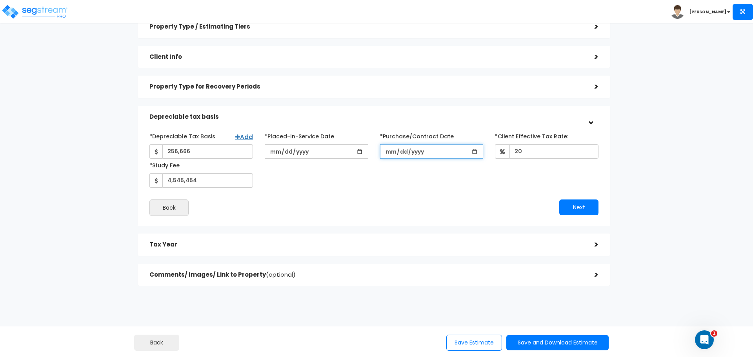
click at [474, 153] on input "2025-08-14" at bounding box center [432, 151] width 104 height 15
click at [483, 178] on div "*Depreciable Tax Basis Add 256,666 *Placed-In-Service Date" at bounding box center [374, 159] width 461 height 58
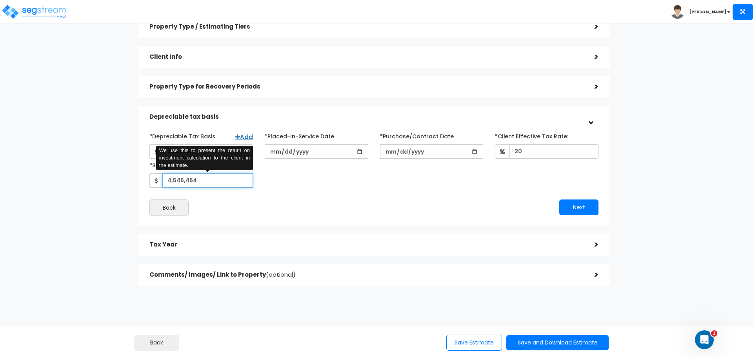
click at [203, 182] on input "4,545,454" at bounding box center [207, 180] width 91 height 15
drag, startPoint x: 206, startPoint y: 181, endPoint x: 161, endPoint y: 177, distance: 45.6
click at [161, 177] on div "4,545,454 We use this to present the return on investment calculation to the cl…" at bounding box center [201, 180] width 104 height 15
type input "4,500"
click at [226, 201] on div "Back" at bounding box center [259, 208] width 230 height 16
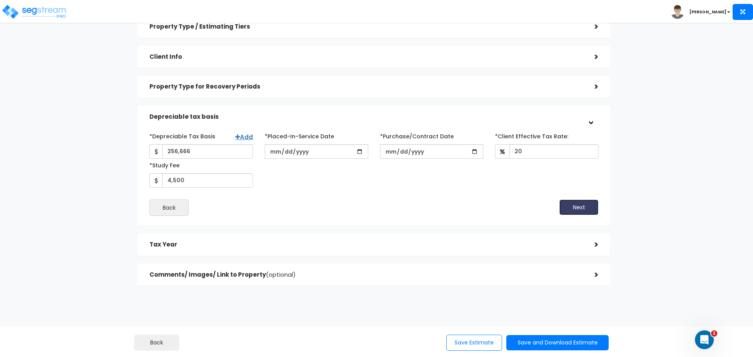
click at [568, 204] on button "Next" at bounding box center [578, 208] width 39 height 16
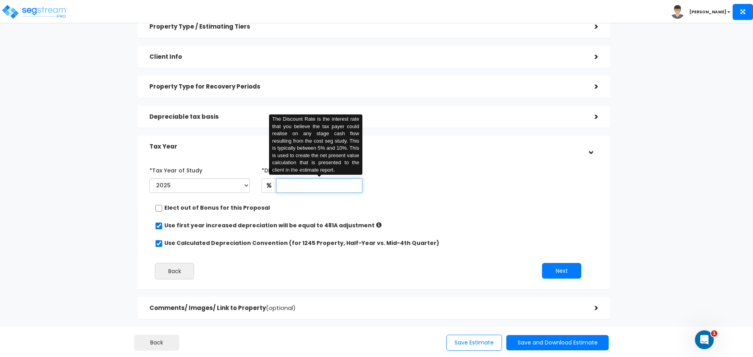
click at [336, 187] on input "text" at bounding box center [319, 185] width 86 height 15
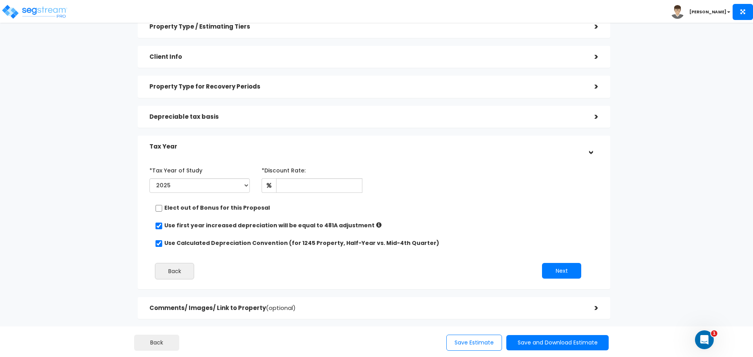
click at [325, 208] on div "Elect out of Bonus for this Proposal" at bounding box center [371, 209] width 432 height 10
click at [169, 226] on label "Use first year increased depreciation will be equal to 481A adjustment" at bounding box center [269, 226] width 210 height 8
drag, startPoint x: 191, startPoint y: 232, endPoint x: 183, endPoint y: 231, distance: 8.3
click at [192, 231] on div "*Tax Year of Study 2025 2026 Prior Accumulated Depreciation *Discount Rate:" at bounding box center [368, 224] width 449 height 129
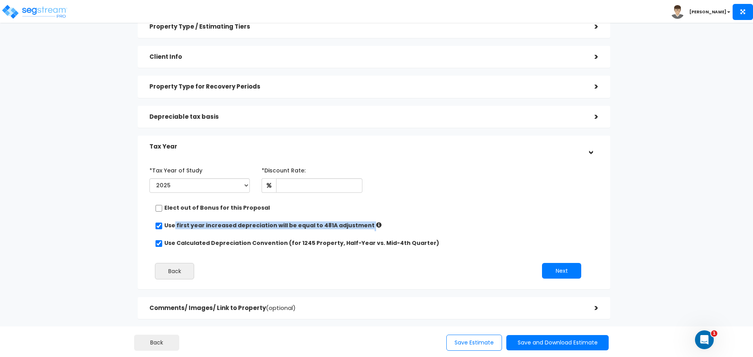
drag, startPoint x: 175, startPoint y: 224, endPoint x: 365, endPoint y: 227, distance: 190.6
click at [365, 227] on div "Use first year increased depreciation will be equal to 481A adjustment" at bounding box center [371, 227] width 432 height 10
click at [433, 218] on div "*Tax Year of Study 2025 2026 Prior Accumulated Depreciation *Discount Rate:" at bounding box center [368, 224] width 449 height 129
click at [173, 225] on label "Use first year increased depreciation will be equal to 481A adjustment" at bounding box center [269, 226] width 210 height 8
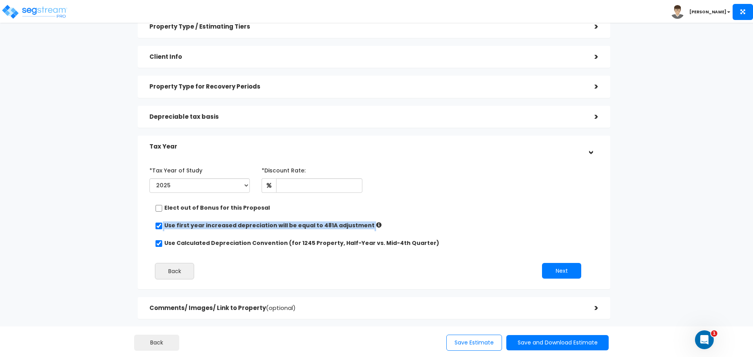
click at [173, 225] on label "Use first year increased depreciation will be equal to 481A adjustment" at bounding box center [269, 226] width 210 height 8
click at [172, 225] on label "Use first year increased depreciation will be equal to 481A adjustment" at bounding box center [269, 226] width 210 height 8
drag, startPoint x: 180, startPoint y: 223, endPoint x: 175, endPoint y: 223, distance: 4.7
click at [175, 223] on label "Use first year increased depreciation will be equal to 481A adjustment" at bounding box center [269, 226] width 210 height 8
click at [215, 232] on div "*Tax Year of Study 2025 2026 Prior Accumulated Depreciation *Discount Rate:" at bounding box center [368, 224] width 449 height 129
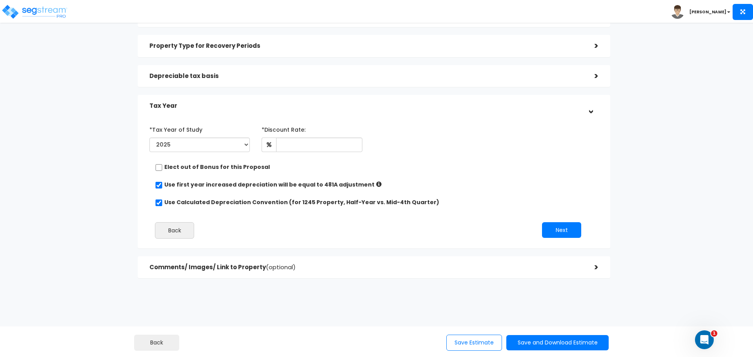
click at [461, 260] on div "Comments/ Images/ Link to Property (optional) >" at bounding box center [374, 267] width 472 height 22
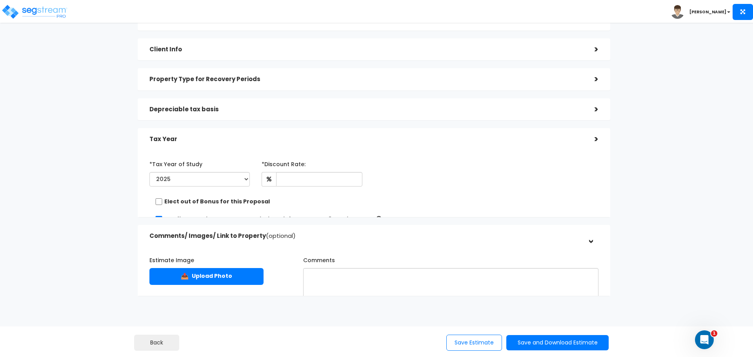
scroll to position [44, 0]
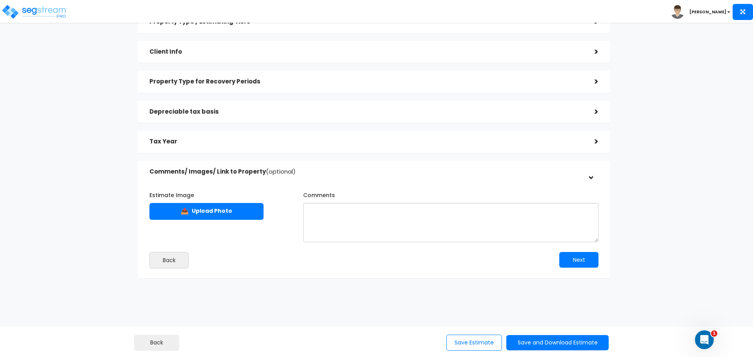
click at [589, 180] on div "Estimate Image 📤 Upload Photo Comments Back Next" at bounding box center [374, 227] width 472 height 104
click at [590, 142] on div ">" at bounding box center [591, 142] width 16 height 12
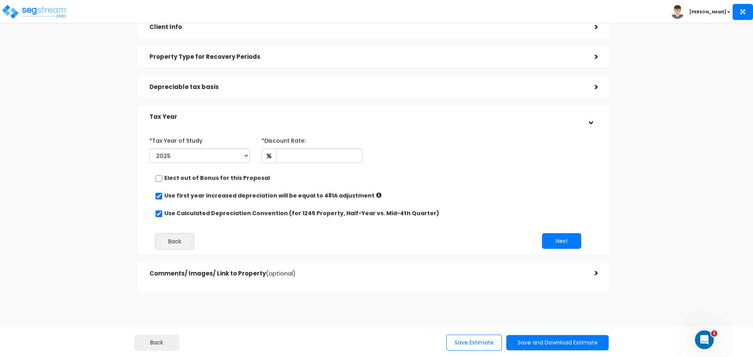
scroll to position [80, 0]
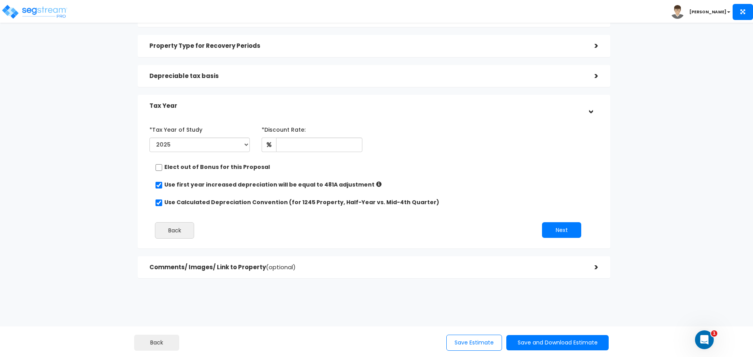
click at [419, 264] on h5 "Comments/ Images/ Link to Property (optional)" at bounding box center [365, 267] width 433 height 7
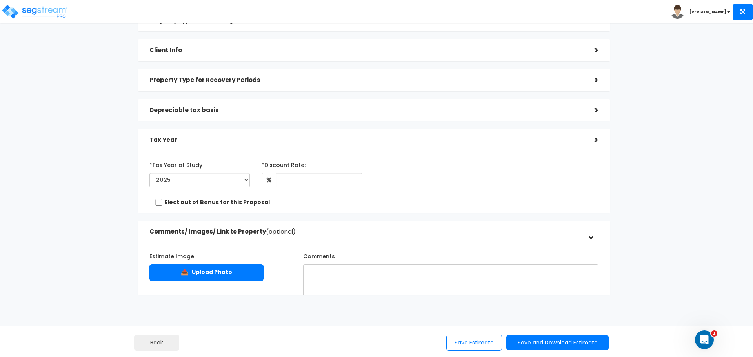
scroll to position [44, 0]
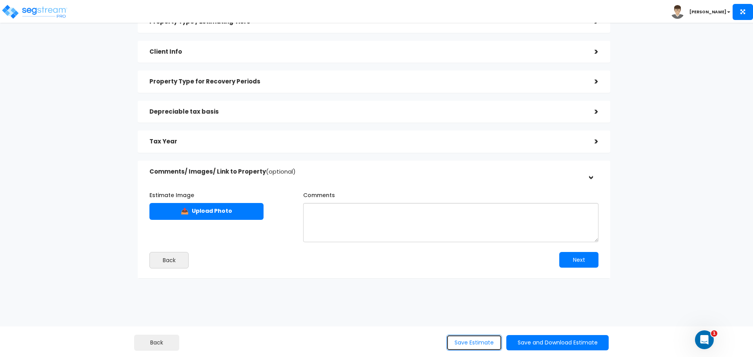
click at [455, 338] on button "Save Estimate" at bounding box center [474, 343] width 56 height 16
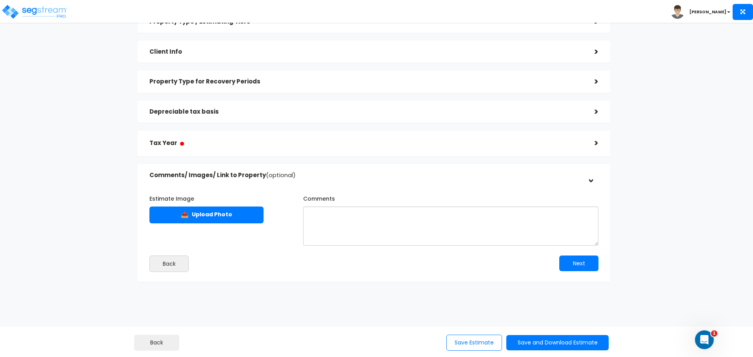
click at [461, 151] on div "Tax Year ●" at bounding box center [365, 143] width 433 height 18
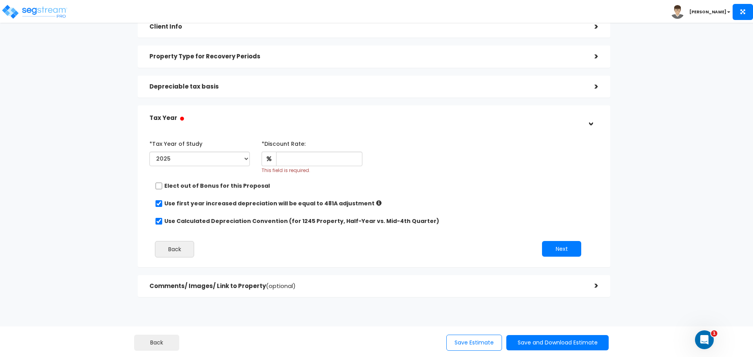
scroll to position [84, 0]
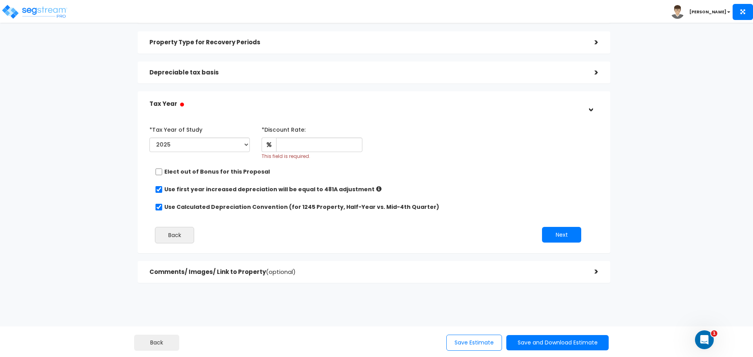
click at [449, 208] on div "Use Calculated Depreciation Convention (for 1245 Property, Half-Year vs. Mid-4t…" at bounding box center [371, 208] width 432 height 10
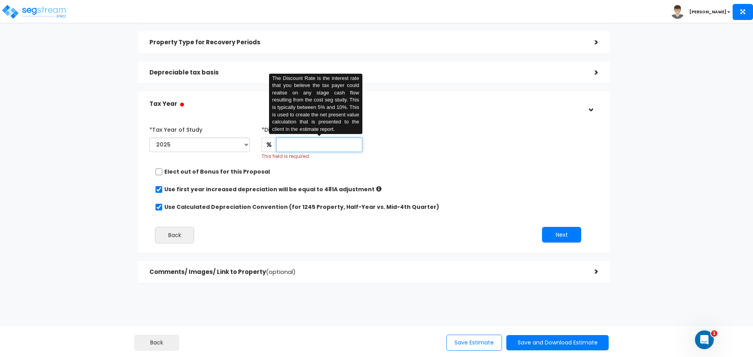
click at [310, 147] on input "text" at bounding box center [319, 145] width 86 height 15
type input "5"
click at [413, 153] on div "*Tax Year of Study 2025 2026 Prior Accumulated Depreciation" at bounding box center [368, 141] width 449 height 37
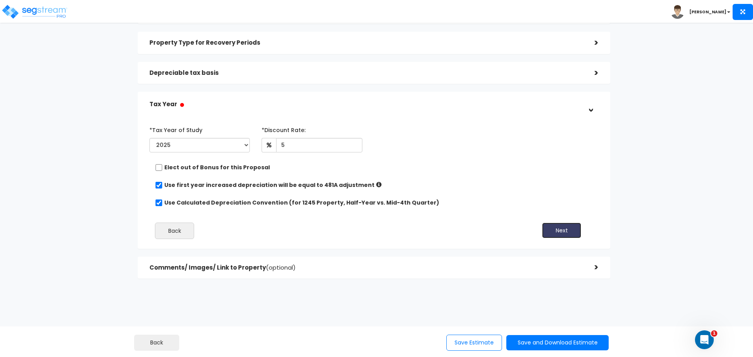
click at [549, 234] on button "Next" at bounding box center [561, 231] width 39 height 16
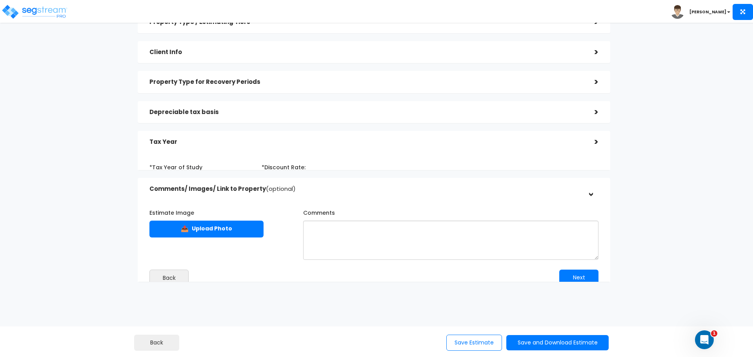
scroll to position [44, 0]
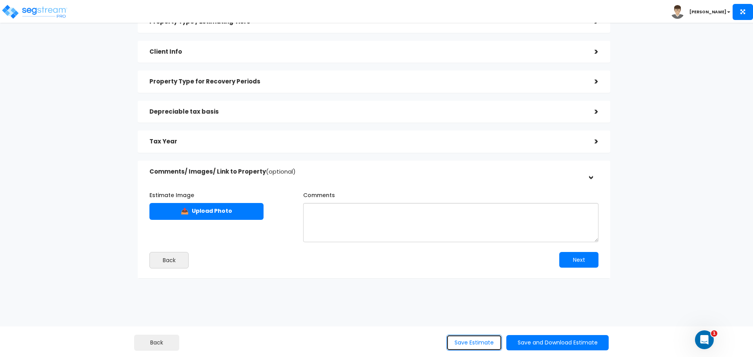
click at [472, 341] on button "Save Estimate" at bounding box center [474, 343] width 56 height 16
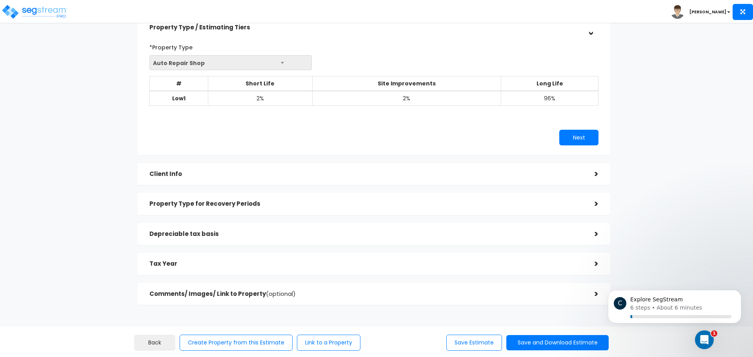
scroll to position [65, 0]
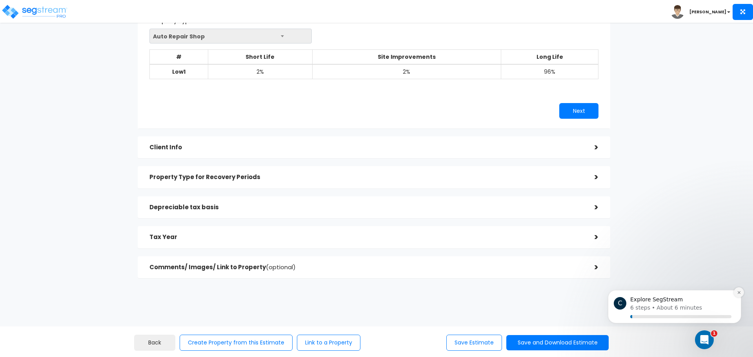
click at [740, 294] on icon "Dismiss notification" at bounding box center [739, 293] width 4 height 4
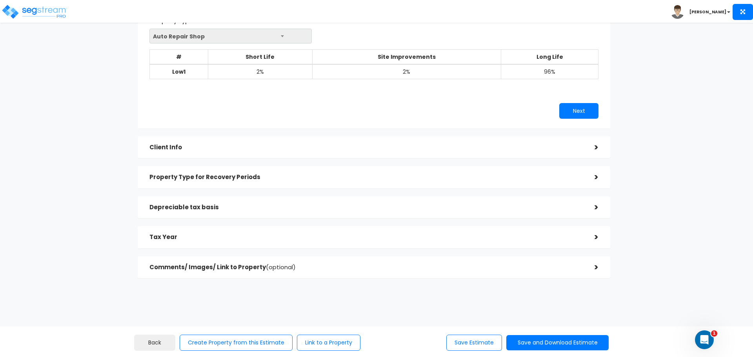
click at [595, 264] on div ">" at bounding box center [591, 268] width 16 height 12
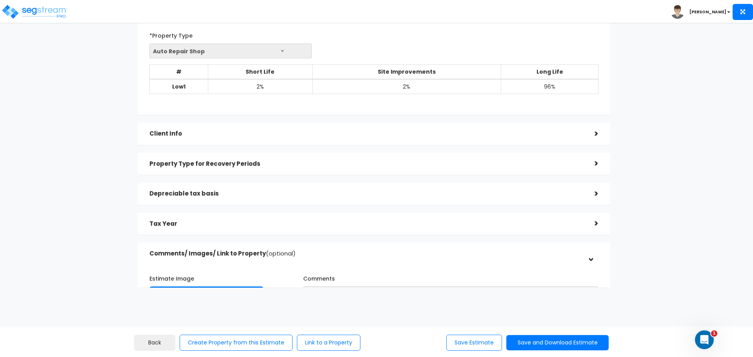
scroll to position [44, 0]
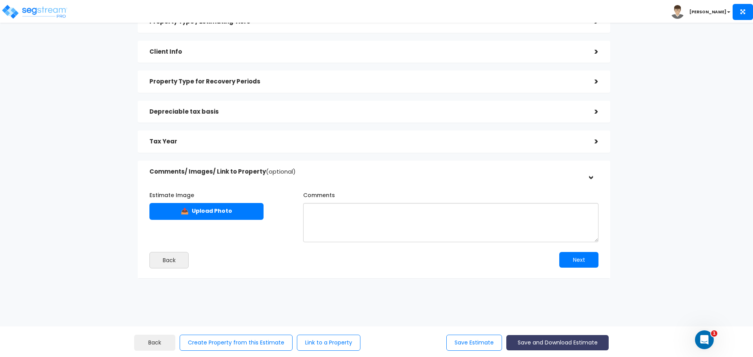
click at [574, 338] on button "Save and Download Estimate" at bounding box center [557, 342] width 102 height 15
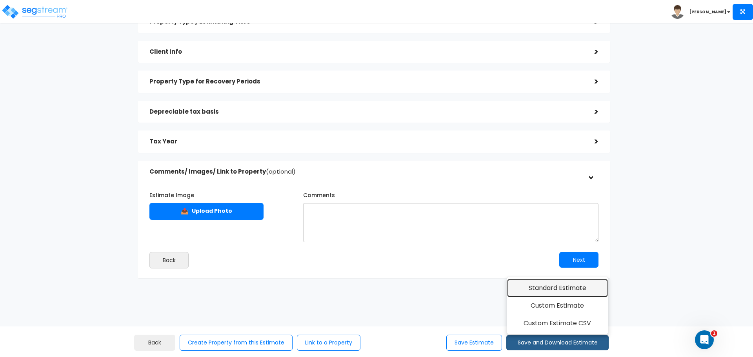
click at [551, 291] on link "Standard Estimate" at bounding box center [557, 288] width 101 height 18
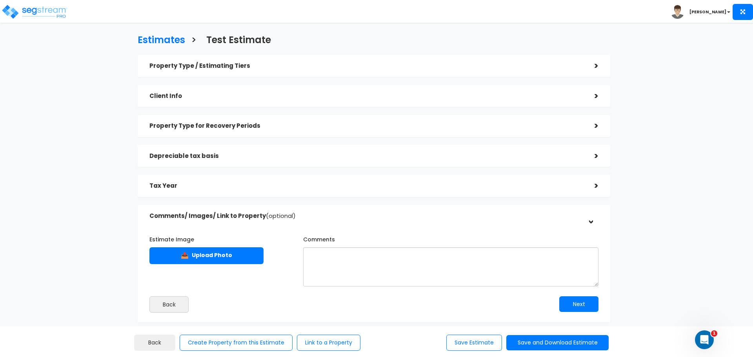
drag, startPoint x: 587, startPoint y: 220, endPoint x: 596, endPoint y: 222, distance: 9.2
click at [587, 220] on div ">" at bounding box center [590, 216] width 12 height 16
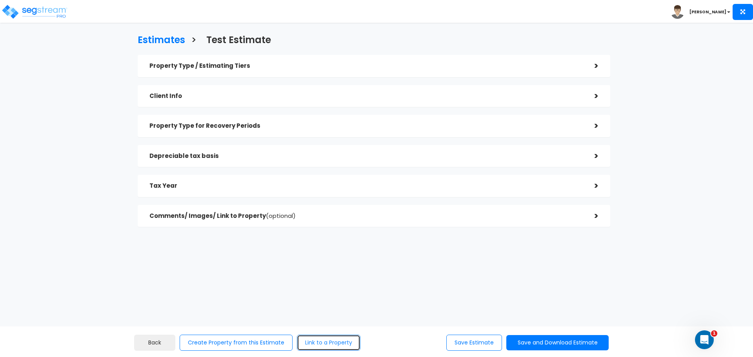
click at [322, 345] on button "Link to a Property" at bounding box center [329, 343] width 64 height 16
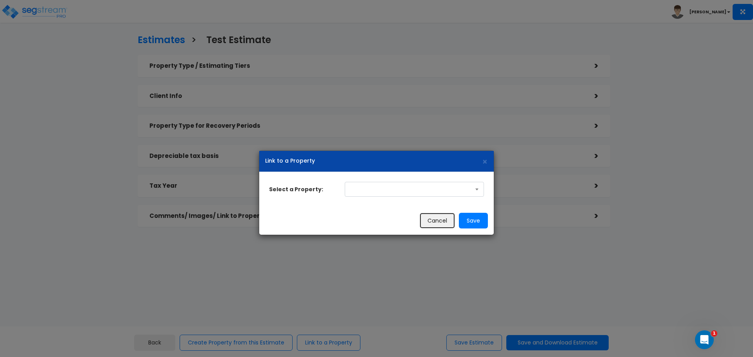
click at [429, 224] on button "Cancel" at bounding box center [437, 221] width 36 height 16
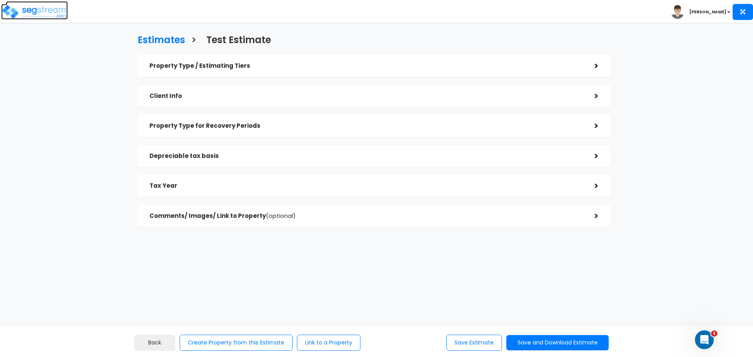
click at [32, 5] on img at bounding box center [34, 12] width 67 height 16
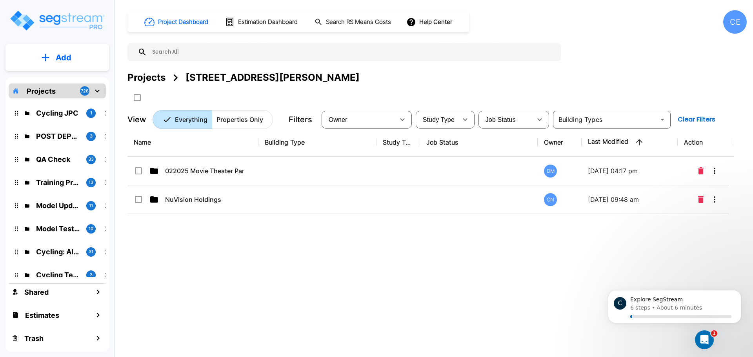
click at [372, 81] on div "Projects [STREET_ADDRESS][PERSON_NAME]" at bounding box center [436, 78] width 619 height 14
click at [738, 28] on div "CE" at bounding box center [735, 22] width 24 height 24
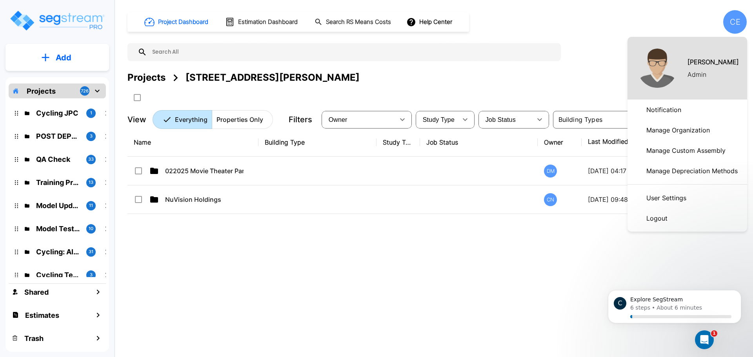
click at [668, 133] on p "Manage Organization" at bounding box center [678, 130] width 70 height 16
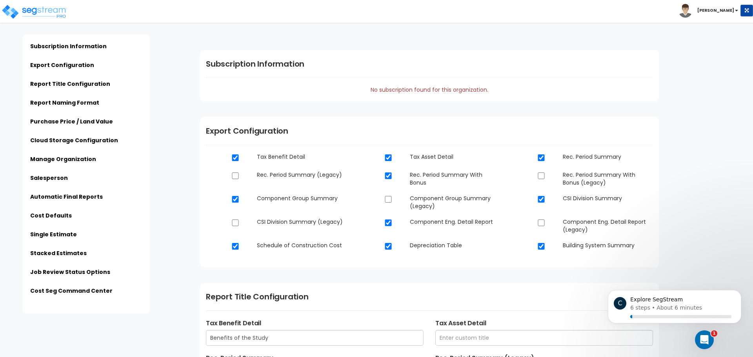
click at [62, 240] on li "Single Estimate" at bounding box center [86, 237] width 112 height 13
click at [63, 235] on link "Single Estimate" at bounding box center [53, 235] width 47 height 8
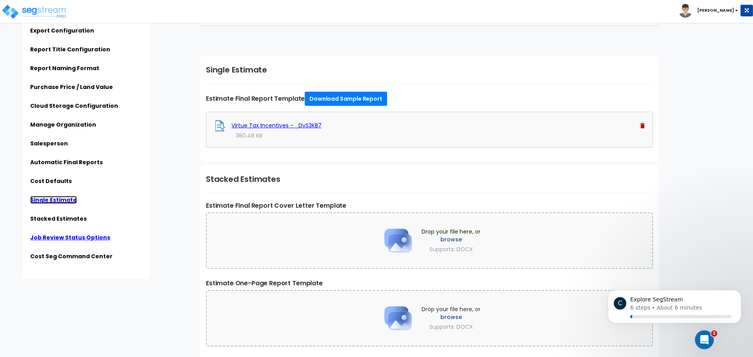
scroll to position [2300, 0]
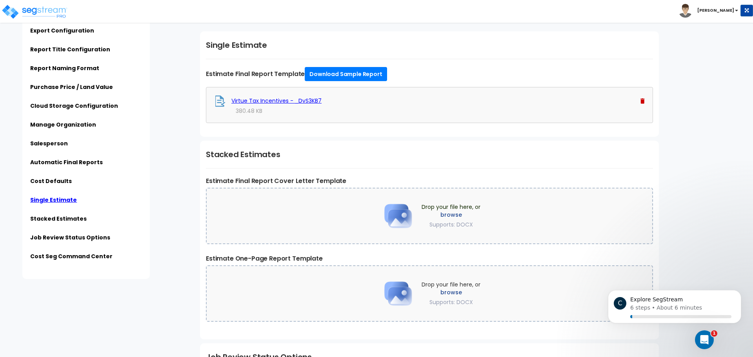
click at [84, 166] on link "Automatic Final Reports" at bounding box center [66, 162] width 73 height 8
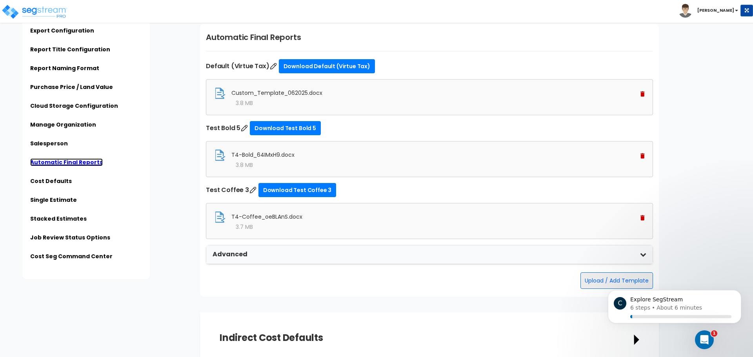
scroll to position [1870, 0]
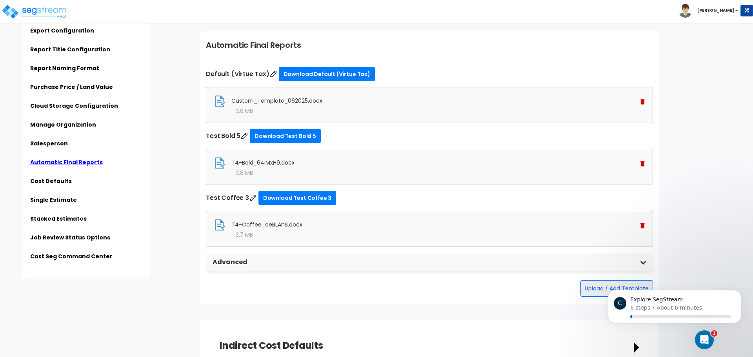
click at [246, 258] on div "Advanced" at bounding box center [429, 262] width 446 height 19
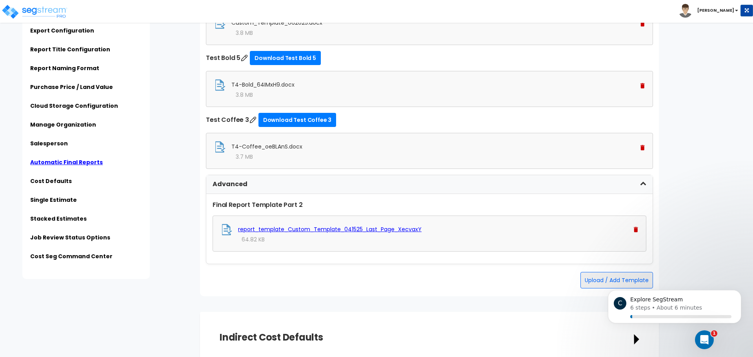
scroll to position [1948, 0]
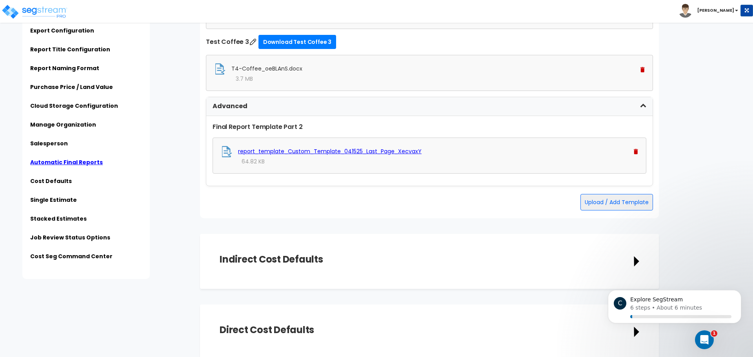
scroll to position [2027, 0]
click at [594, 202] on button "Upload / Add Template" at bounding box center [616, 201] width 73 height 16
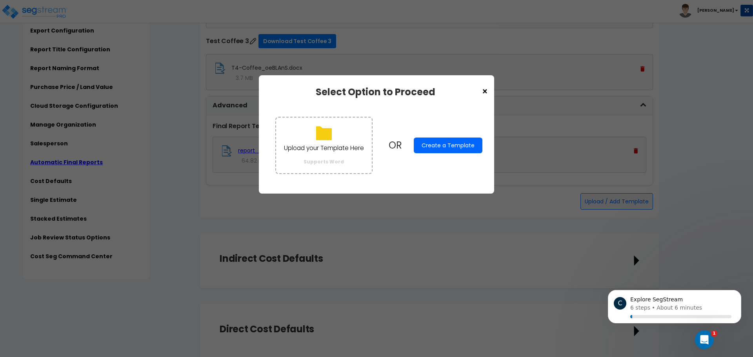
click at [490, 93] on div "× Select Option to Proceed Upload your Template Here Supports Word OR Create a …" at bounding box center [376, 134] width 235 height 118
click at [485, 90] on span "×" at bounding box center [485, 91] width 7 height 13
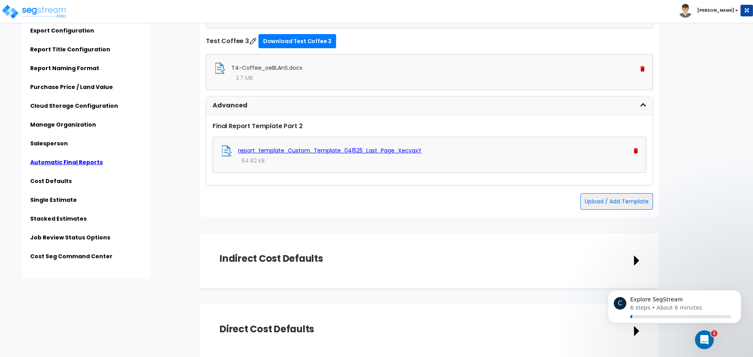
click at [593, 210] on div "Automatic Final Reports Default (Virtue Tax) Download Default (Virtue Tax) Cust…" at bounding box center [429, 46] width 459 height 343
click at [595, 207] on button "Upload / Add Template" at bounding box center [616, 201] width 73 height 16
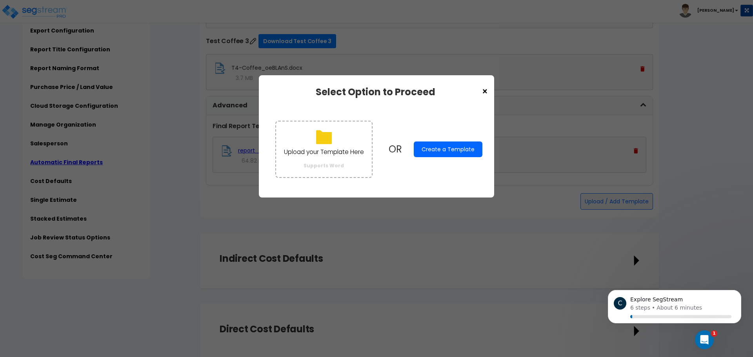
click at [485, 89] on span "×" at bounding box center [485, 91] width 7 height 13
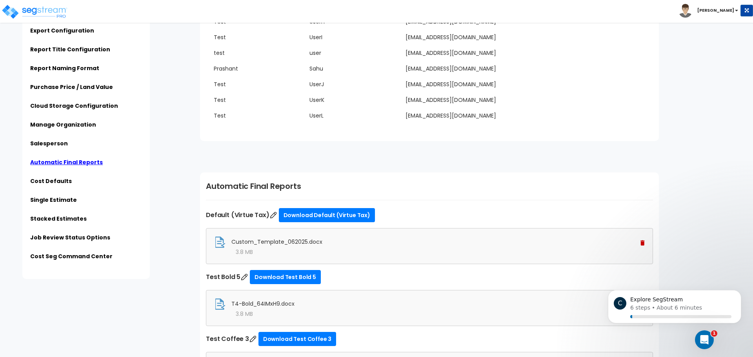
scroll to position [1870, 0]
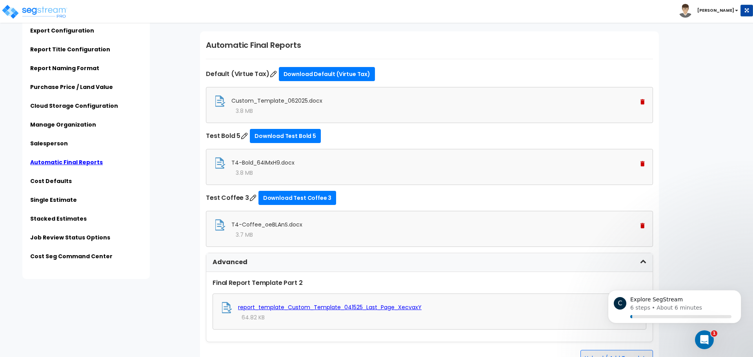
click at [643, 104] on img at bounding box center [642, 101] width 4 height 5
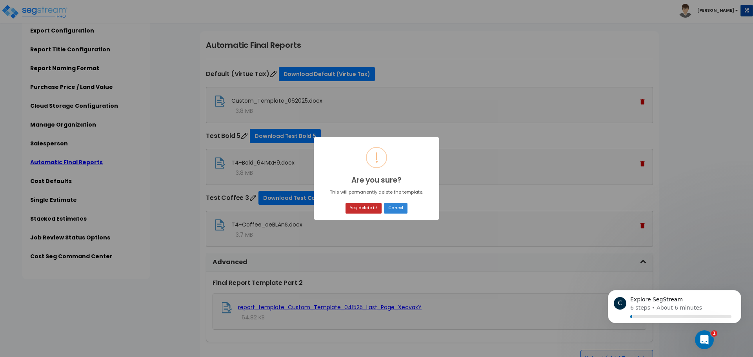
click at [359, 211] on button "Yes, delete it!" at bounding box center [363, 208] width 36 height 11
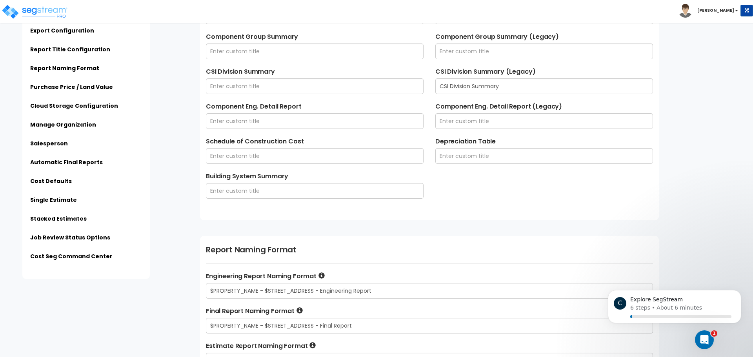
scroll to position [471, 0]
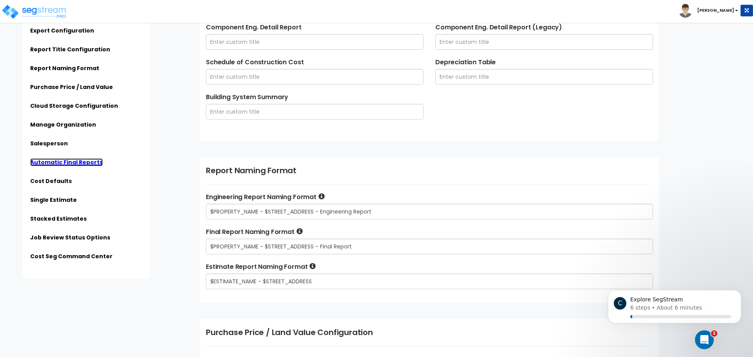
click at [89, 163] on link "Automatic Final Reports" at bounding box center [66, 162] width 73 height 8
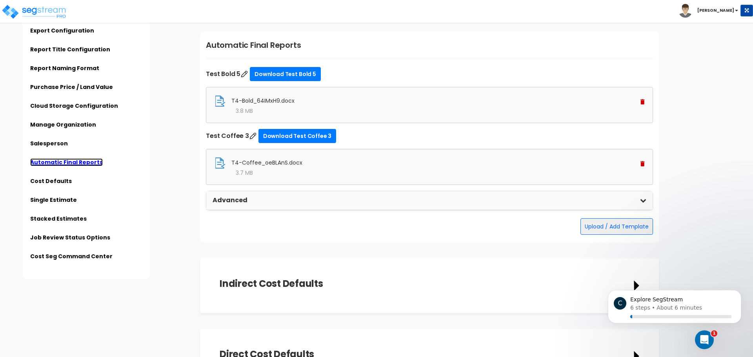
scroll to position [1792, 0]
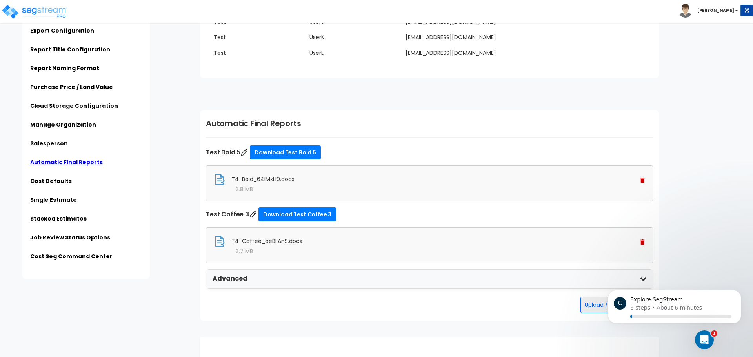
click at [639, 240] on div "T4-Coffee_oeBLAnS.docx" at bounding box center [429, 242] width 431 height 12
click at [641, 244] on img at bounding box center [642, 242] width 4 height 5
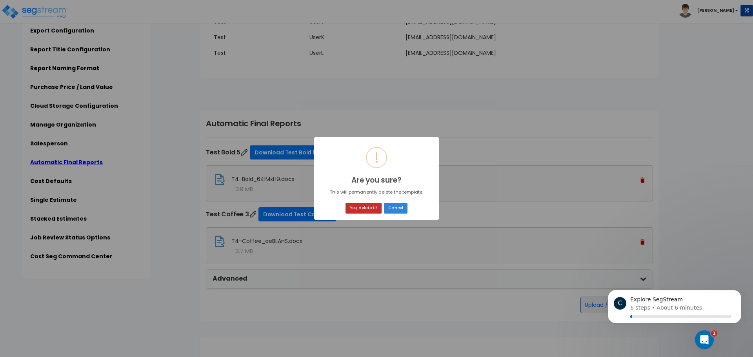
click at [360, 205] on button "Yes, delete it!" at bounding box center [363, 208] width 36 height 11
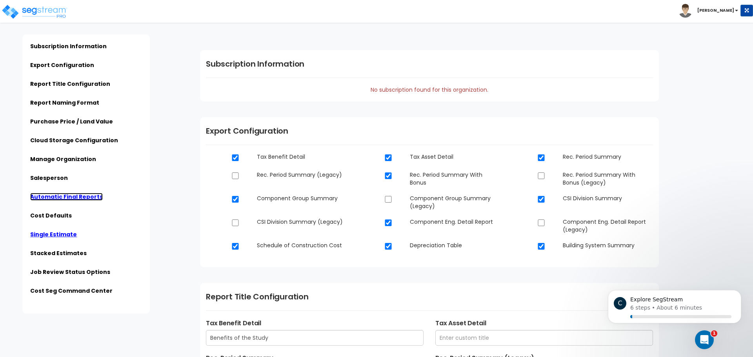
drag, startPoint x: 62, startPoint y: 198, endPoint x: 67, endPoint y: 197, distance: 5.9
click at [62, 198] on link "Automatic Final Reports" at bounding box center [66, 197] width 73 height 8
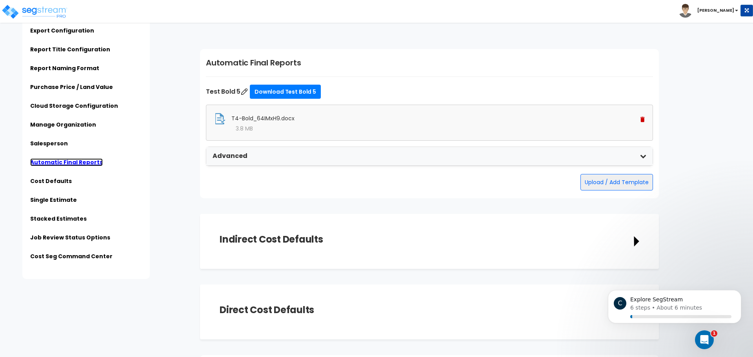
scroll to position [1870, 0]
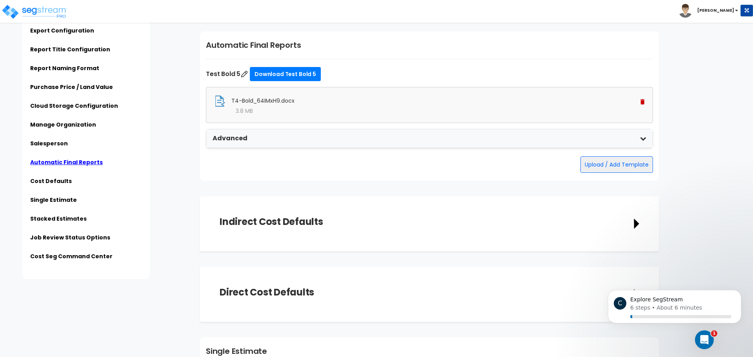
click at [640, 103] on div "T4-Bold_64IMxH9.docx" at bounding box center [429, 101] width 431 height 12
click at [641, 102] on img at bounding box center [642, 101] width 4 height 5
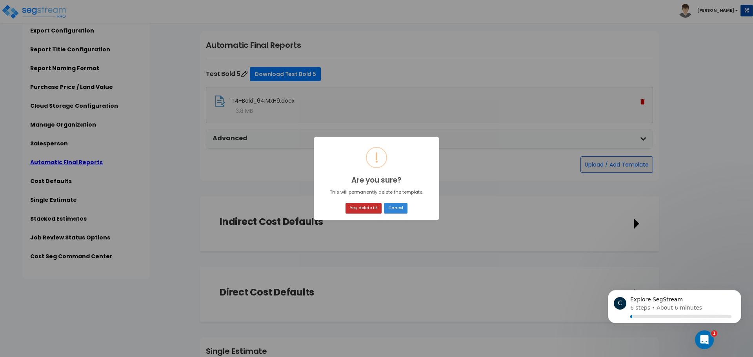
click at [366, 212] on button "Yes, delete it!" at bounding box center [363, 208] width 36 height 11
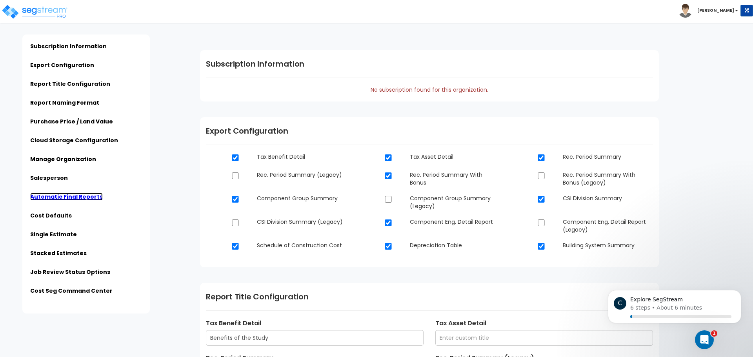
click at [56, 196] on link "Automatic Final Reports" at bounding box center [66, 197] width 73 height 8
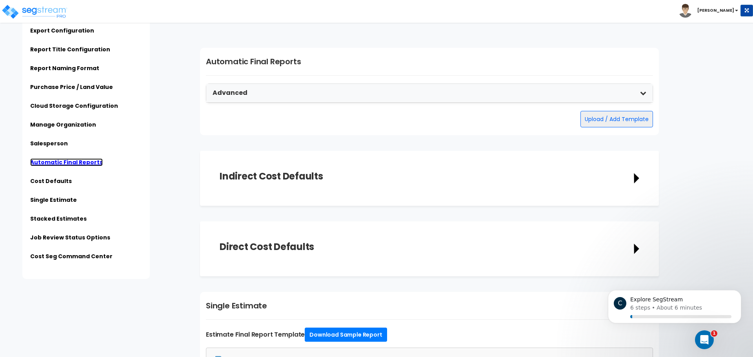
scroll to position [1870, 0]
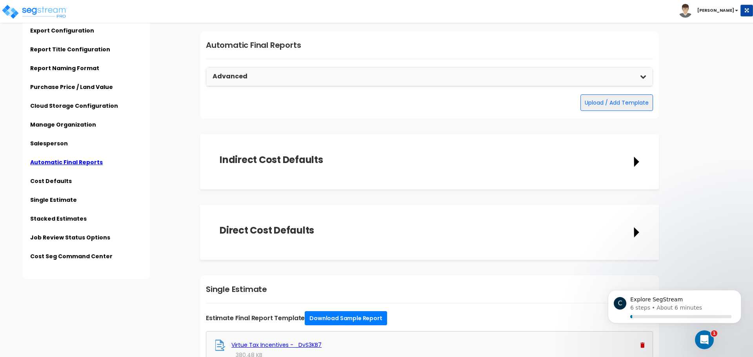
click at [698, 145] on form "Indirect Cost Defaults Description Indirect Cost Cost Unit Select" at bounding box center [473, 161] width 547 height 55
click at [191, 209] on div "Subscription Information Export Configuration Report Title Configuration Report…" at bounding box center [101, 139] width 186 height 279
click at [622, 109] on button "Upload / Add Template" at bounding box center [616, 102] width 73 height 16
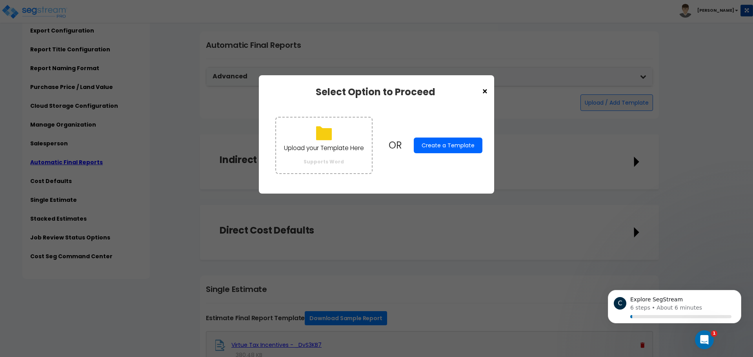
click at [478, 92] on div "× Select Option to Proceed" at bounding box center [377, 92] width 212 height 10
click at [484, 91] on span "×" at bounding box center [485, 91] width 7 height 13
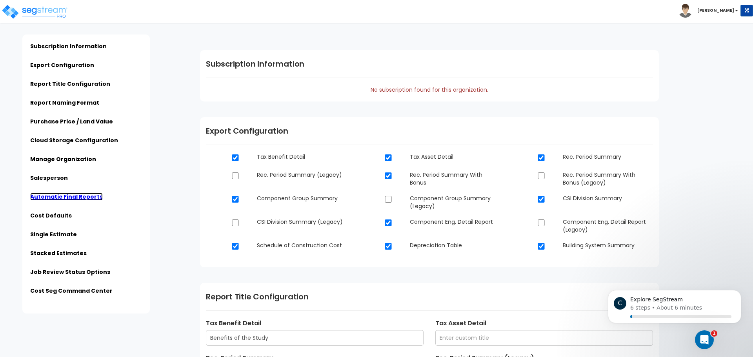
click at [79, 196] on link "Automatic Final Reports" at bounding box center [66, 197] width 73 height 8
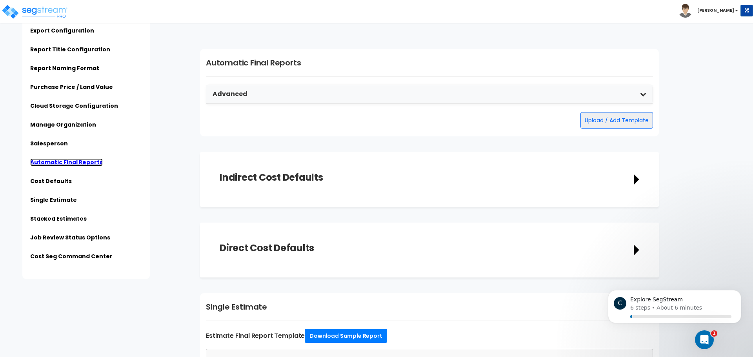
scroll to position [1870, 0]
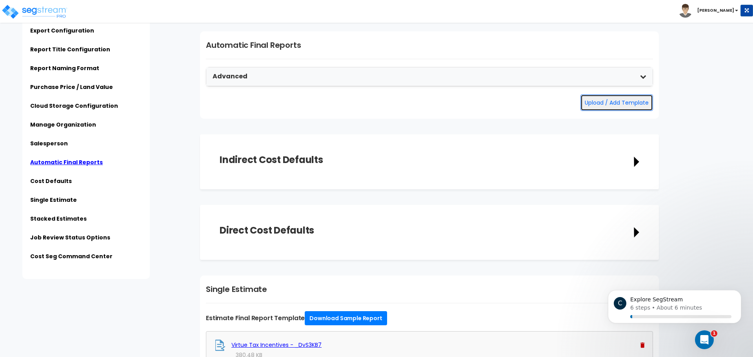
click at [620, 106] on button "Upload / Add Template" at bounding box center [616, 102] width 73 height 16
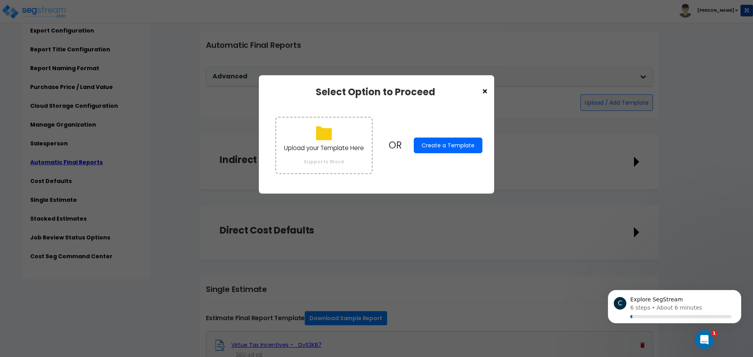
click at [427, 145] on button "Create a Template" at bounding box center [448, 146] width 69 height 16
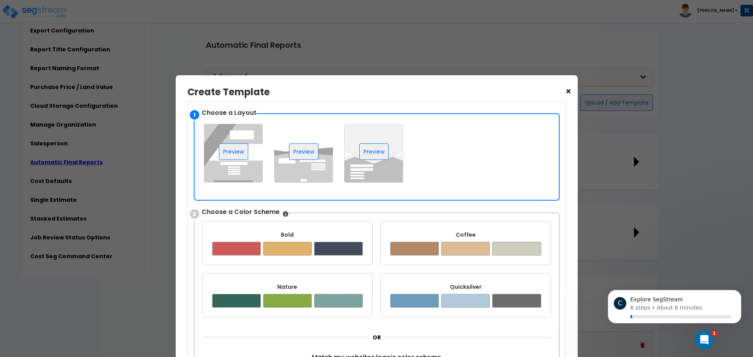
drag, startPoint x: 433, startPoint y: 81, endPoint x: 451, endPoint y: 48, distance: 37.2
click at [451, 48] on div "× Create Template Upload your Template Here Supports Word OR Create a Template …" at bounding box center [376, 178] width 753 height 357
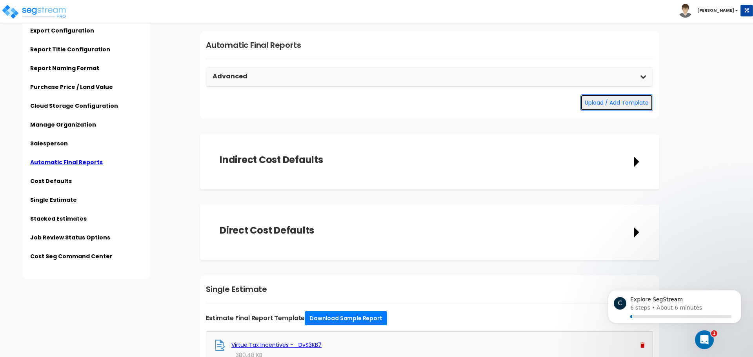
click at [594, 109] on button "Upload / Add Template" at bounding box center [616, 102] width 73 height 16
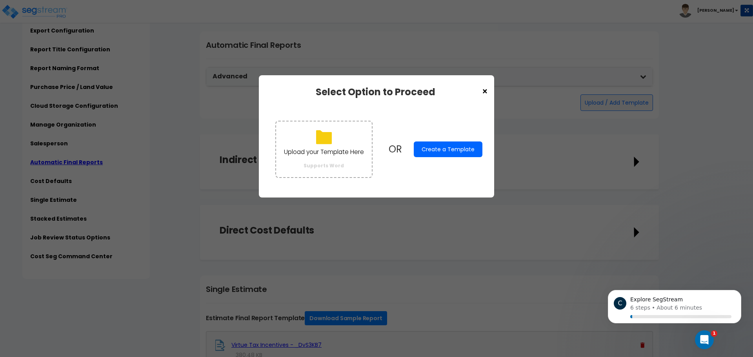
click at [470, 152] on button "Create a Template" at bounding box center [448, 150] width 69 height 16
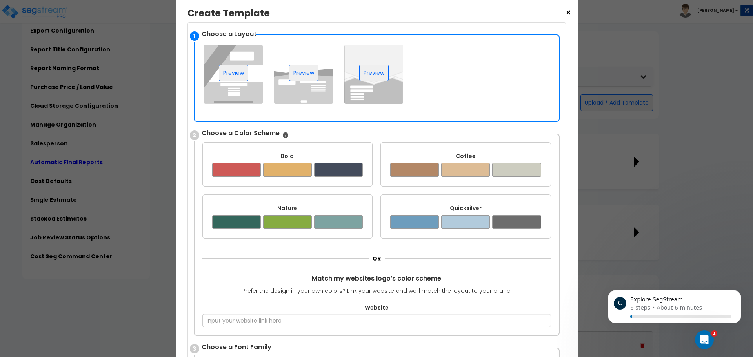
scroll to position [78, 0]
click at [314, 169] on div at bounding box center [338, 171] width 49 height 14
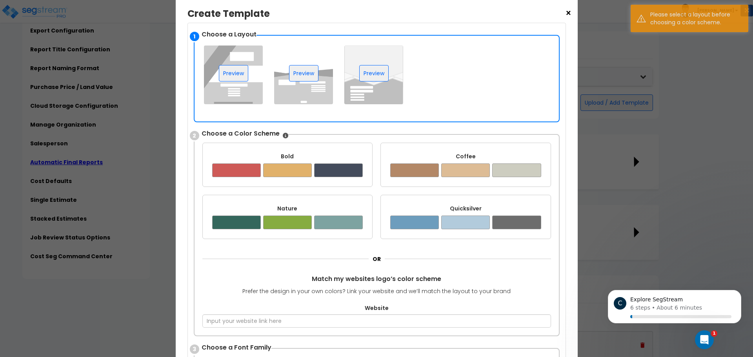
click at [311, 86] on img at bounding box center [303, 74] width 59 height 59
click at [323, 155] on div "Bold" at bounding box center [287, 157] width 151 height 8
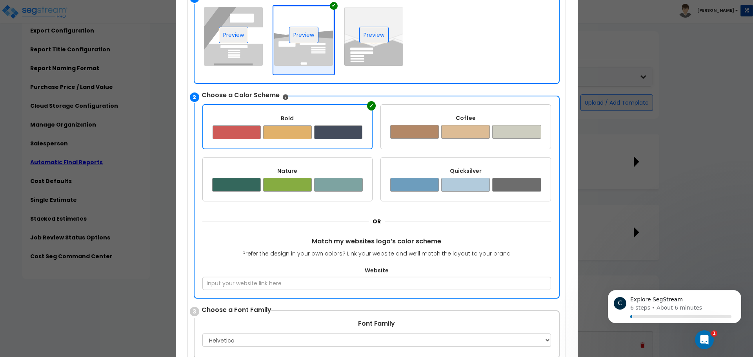
scroll to position [118, 0]
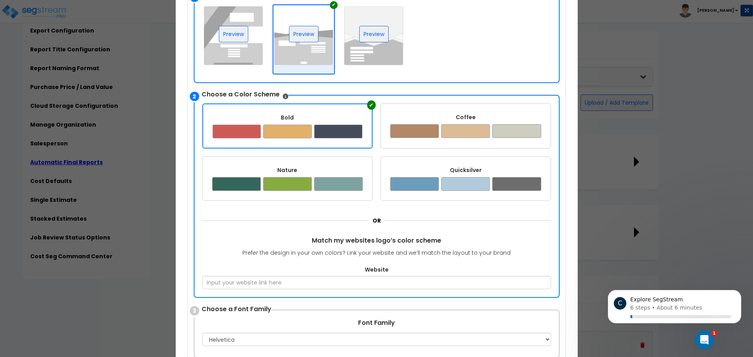
click at [363, 290] on div "2 Choose a Color Scheme Bold ✔ Coffee ✔ Nature ✔ ✔ OR" at bounding box center [377, 196] width 366 height 203
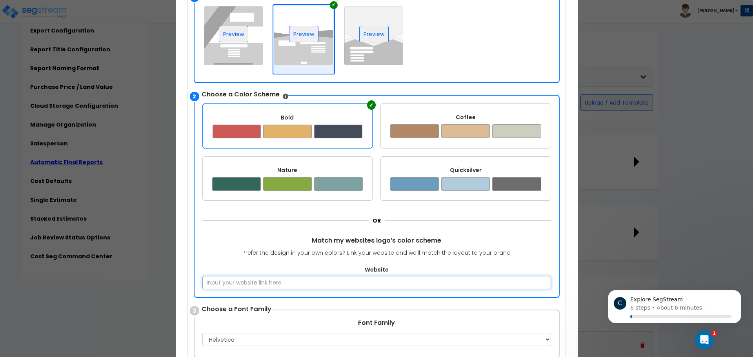
click at [365, 283] on input "Website" at bounding box center [376, 282] width 349 height 13
click at [313, 283] on input "Website" at bounding box center [376, 282] width 349 height 13
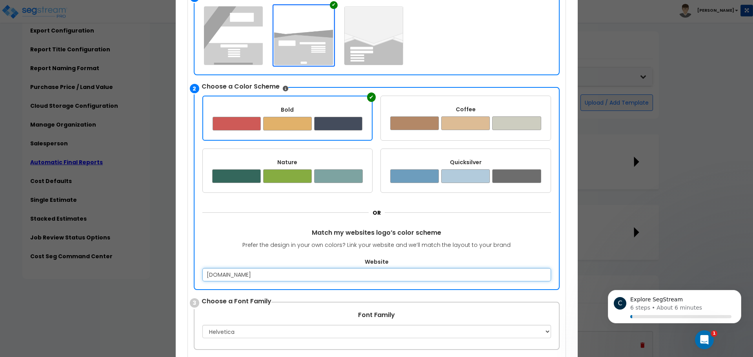
type input "[DOMAIN_NAME]"
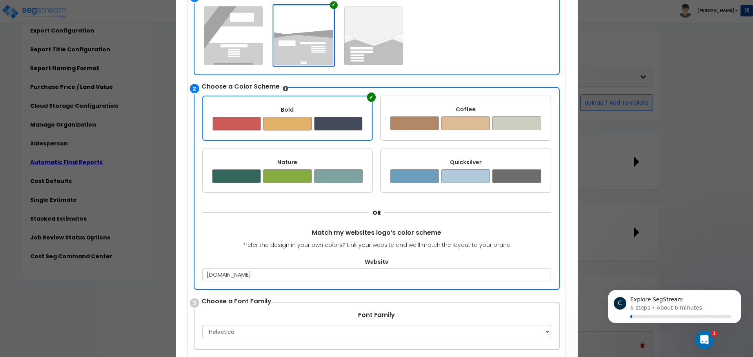
click at [285, 260] on label "Website" at bounding box center [376, 262] width 349 height 8
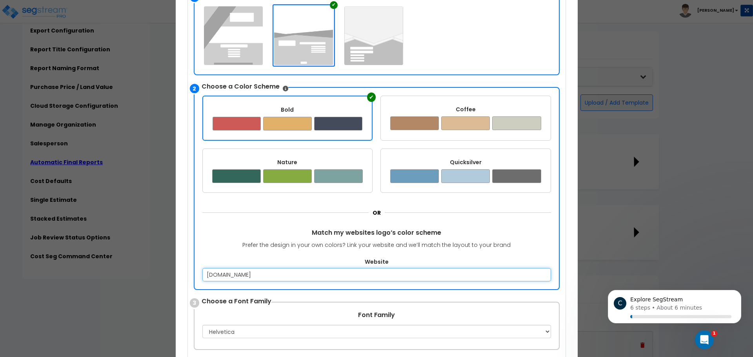
click at [285, 268] on input "[DOMAIN_NAME]" at bounding box center [376, 274] width 349 height 13
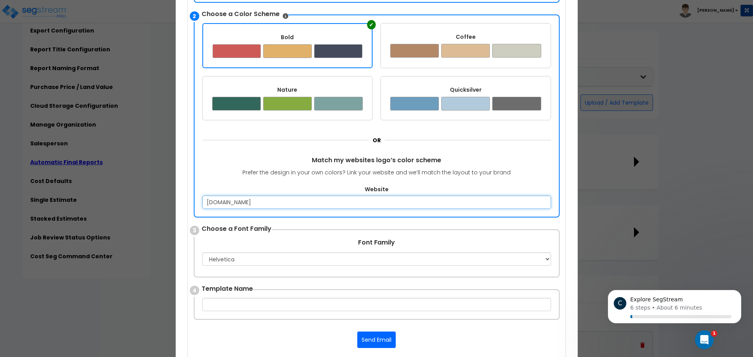
scroll to position [196, 0]
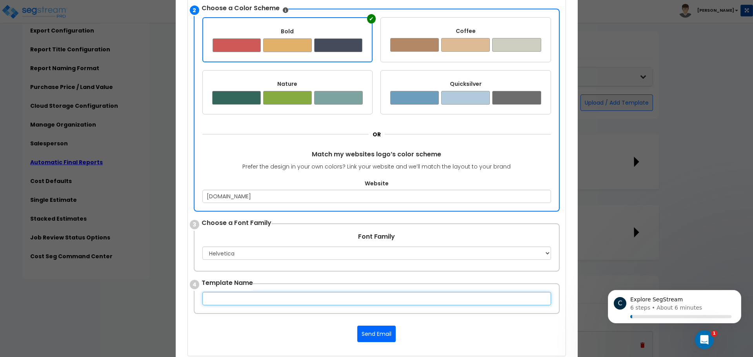
click at [285, 300] on input "text" at bounding box center [376, 298] width 349 height 13
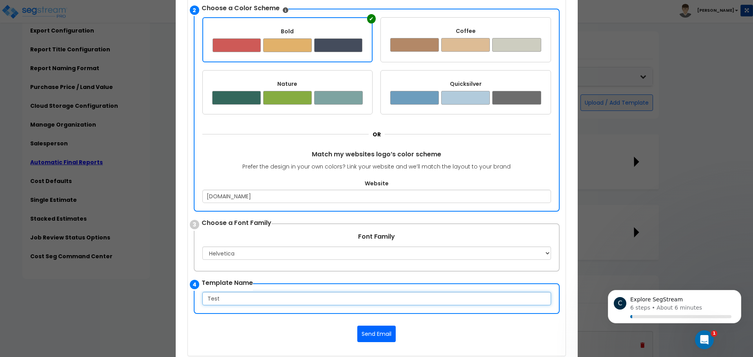
type input "Test"
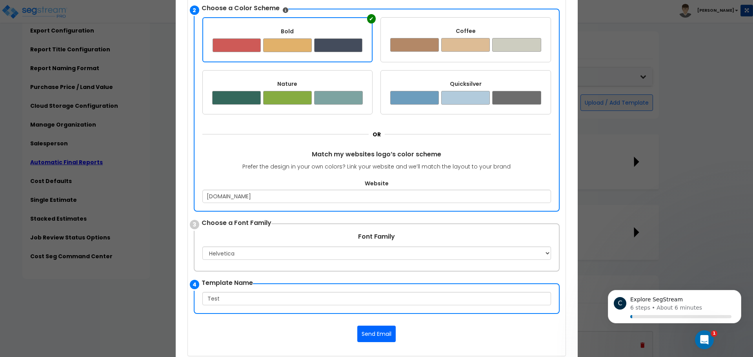
click at [280, 325] on div "1 Choose a Layout ✔ [GEOGRAPHIC_DATA] ✔ [GEOGRAPHIC_DATA] ✔ Preview 2 Bold ✔ ✔" at bounding box center [377, 131] width 378 height 451
click at [289, 334] on div "Reset Selection Save Template Send Email" at bounding box center [377, 334] width 366 height 16
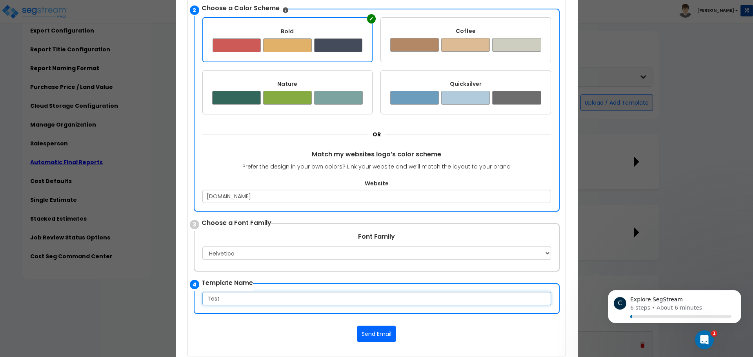
click at [244, 300] on input "Test" at bounding box center [376, 298] width 349 height 13
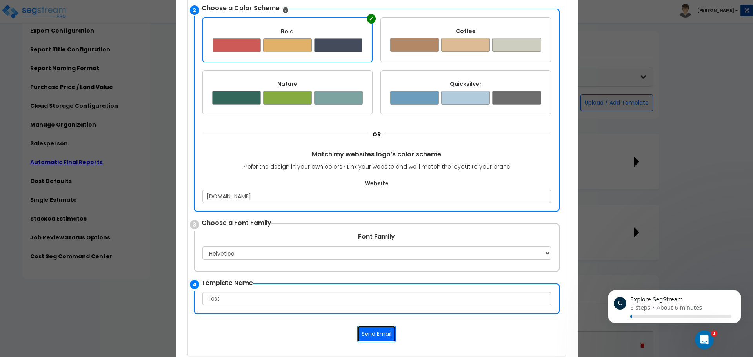
click at [360, 330] on button "Send Email" at bounding box center [376, 334] width 38 height 16
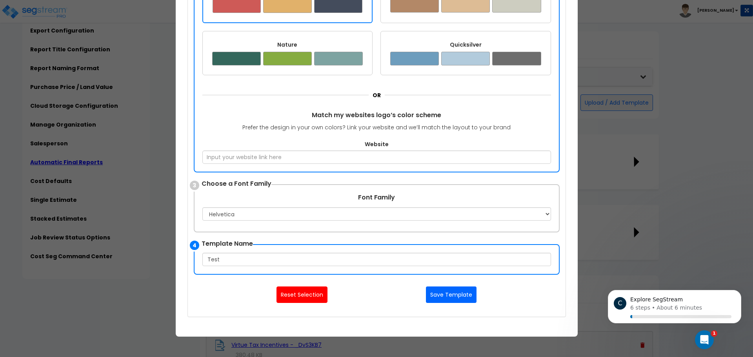
scroll to position [204, 0]
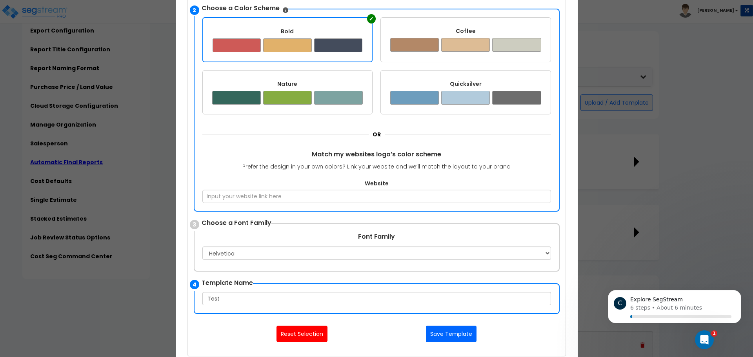
click at [641, 222] on div "× Create Template Upload your Template Here Supports Word OR Create a Template …" at bounding box center [376, 178] width 753 height 357
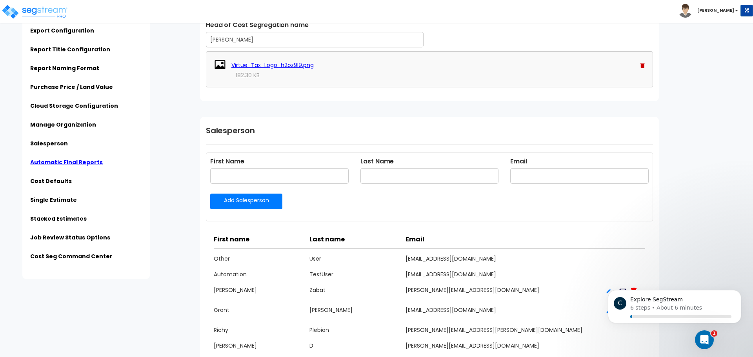
scroll to position [1164, 0]
